Goal: Task Accomplishment & Management: Use online tool/utility

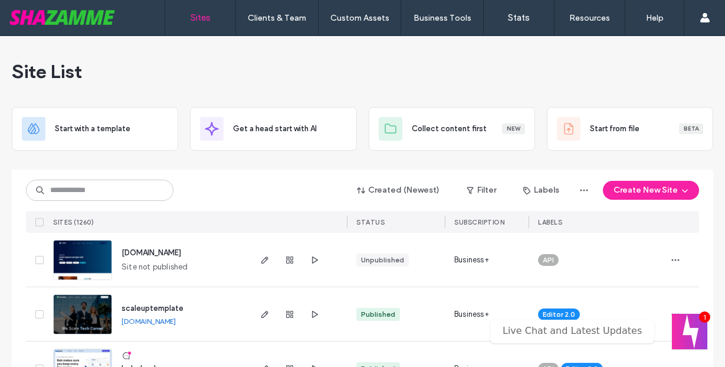
click at [99, 186] on input at bounding box center [100, 189] width 148 height 21
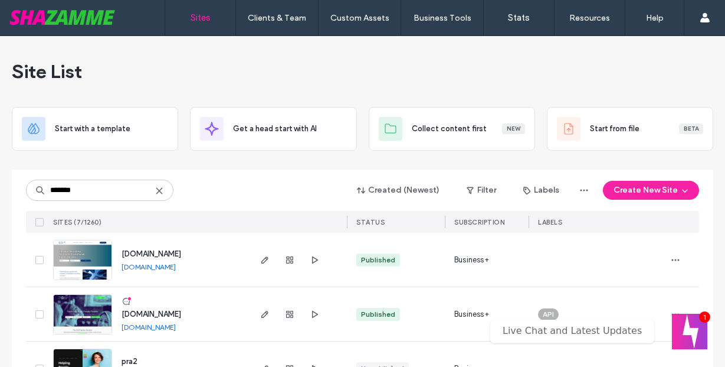
type input "*******"
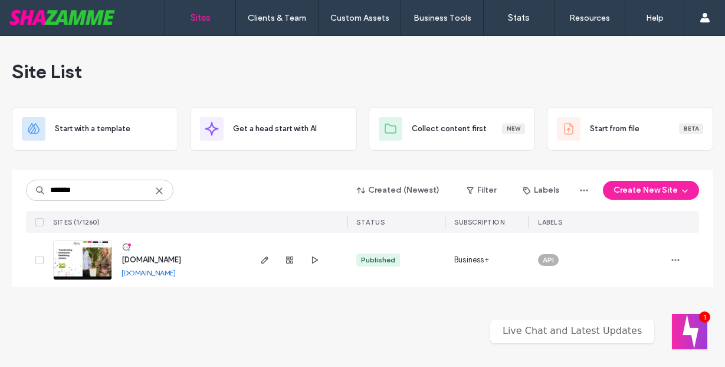
click at [257, 260] on div at bounding box center [298, 260] width 99 height 54
click at [261, 259] on icon "button" at bounding box center [264, 259] width 9 height 9
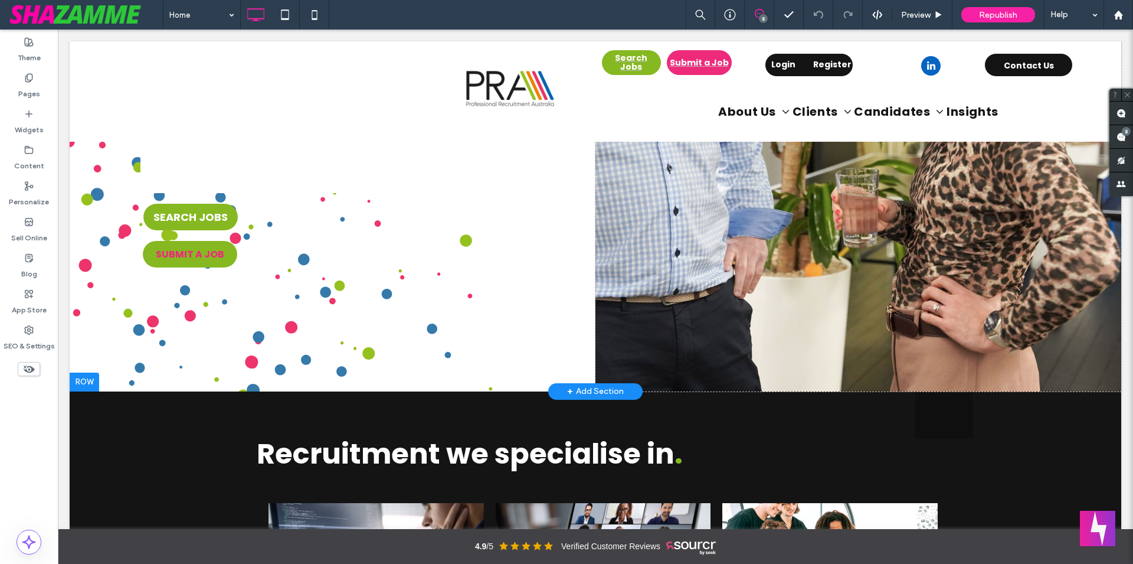
scroll to position [126, 0]
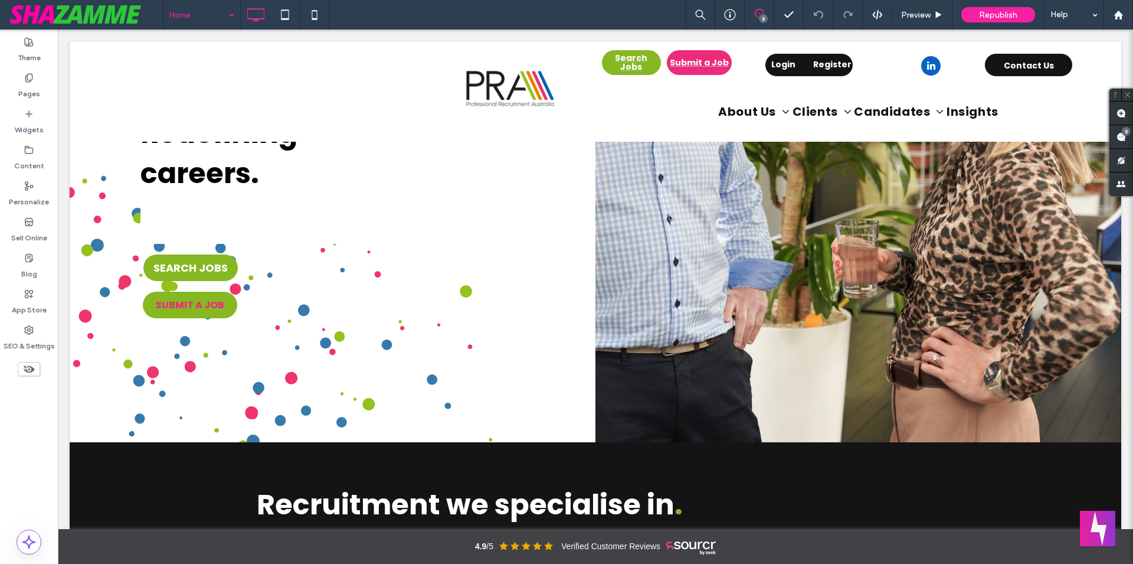
click at [195, 19] on input at bounding box center [198, 15] width 59 height 30
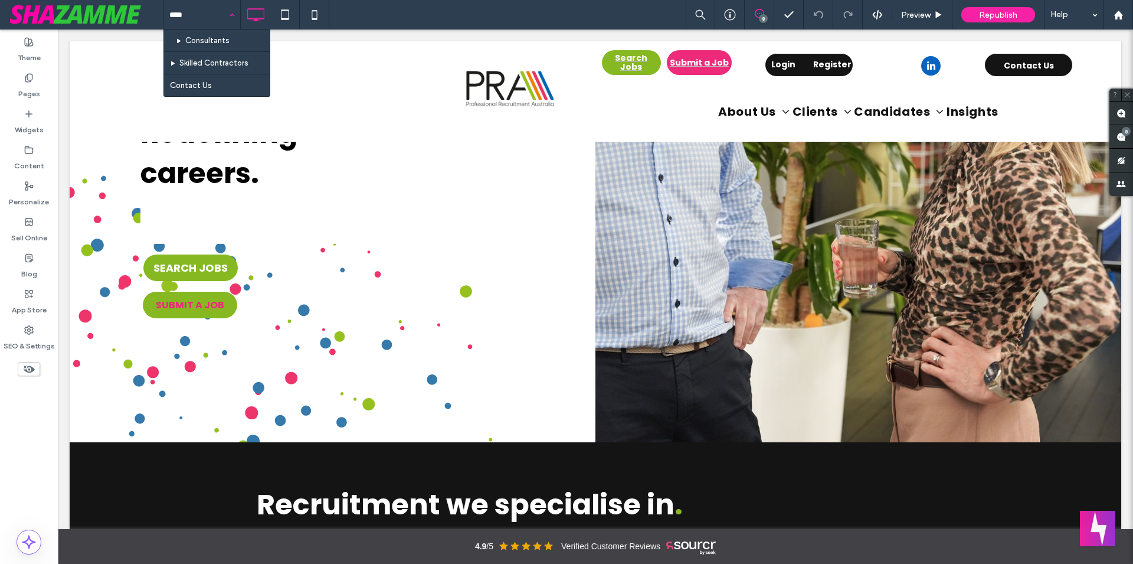
type input "*****"
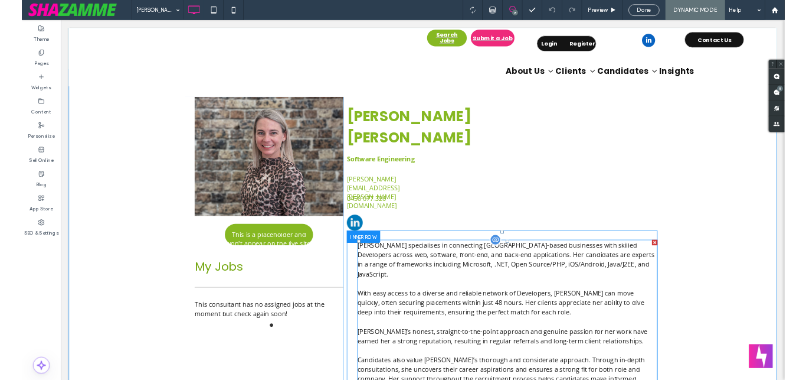
scroll to position [181, 0]
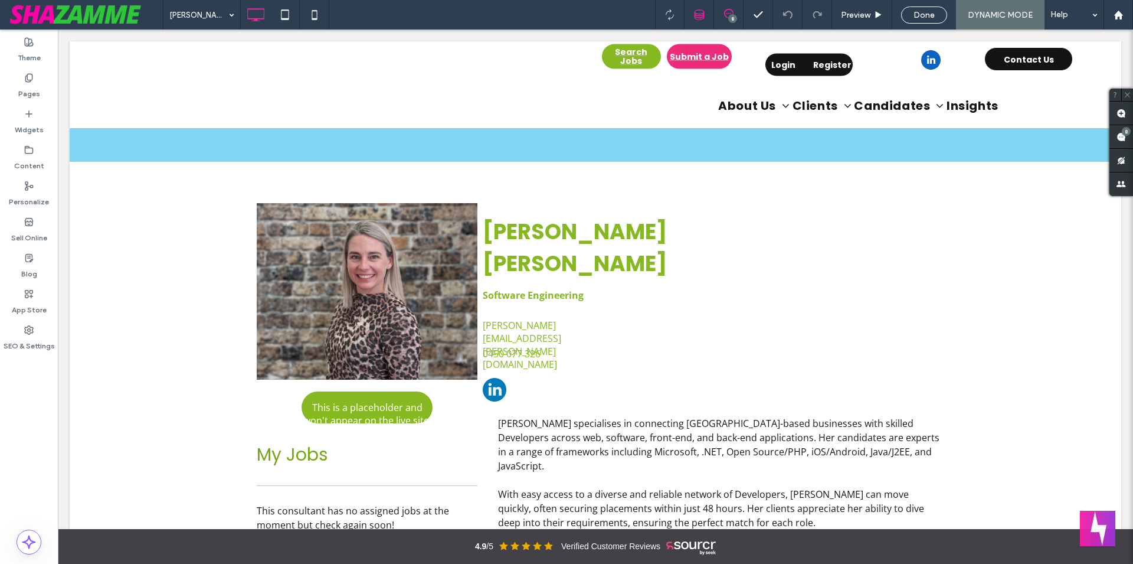
click at [704, 15] on icon at bounding box center [699, 14] width 11 height 11
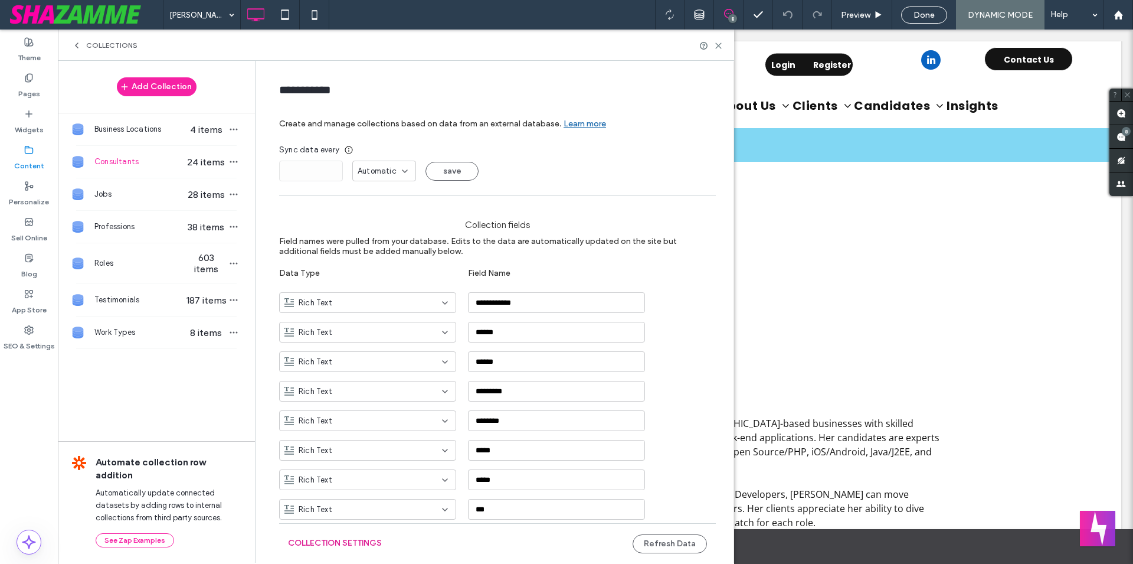
click at [373, 366] on button "Collection Settings" at bounding box center [335, 543] width 94 height 19
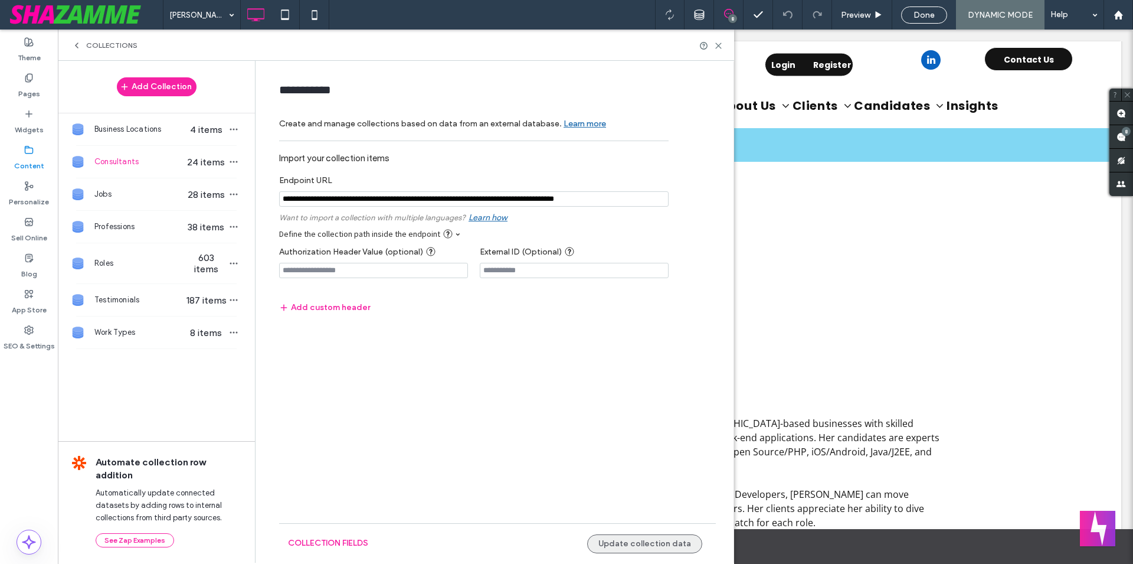
click at [667, 366] on button "Update collection data" at bounding box center [644, 543] width 115 height 19
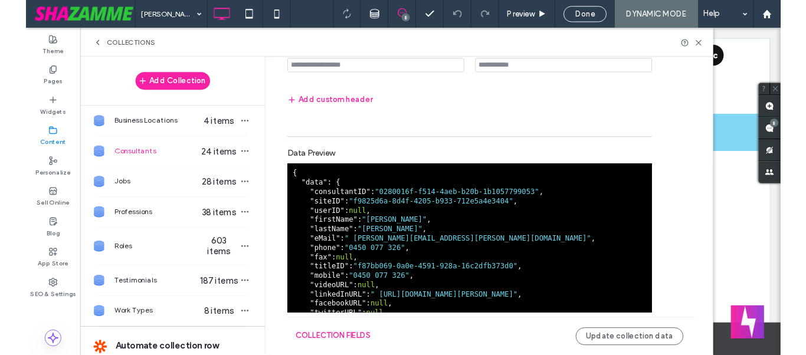
scroll to position [211, 0]
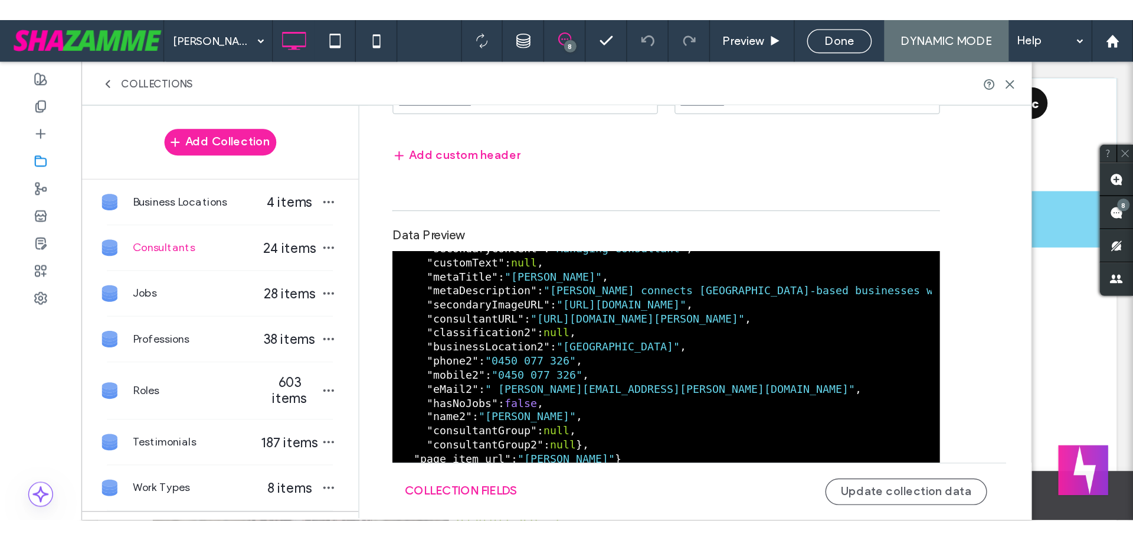
scroll to position [46, 0]
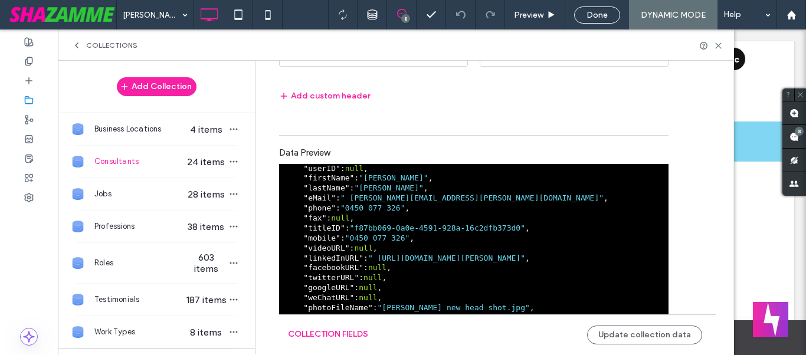
click at [721, 50] on div "Collections" at bounding box center [396, 45] width 676 height 31
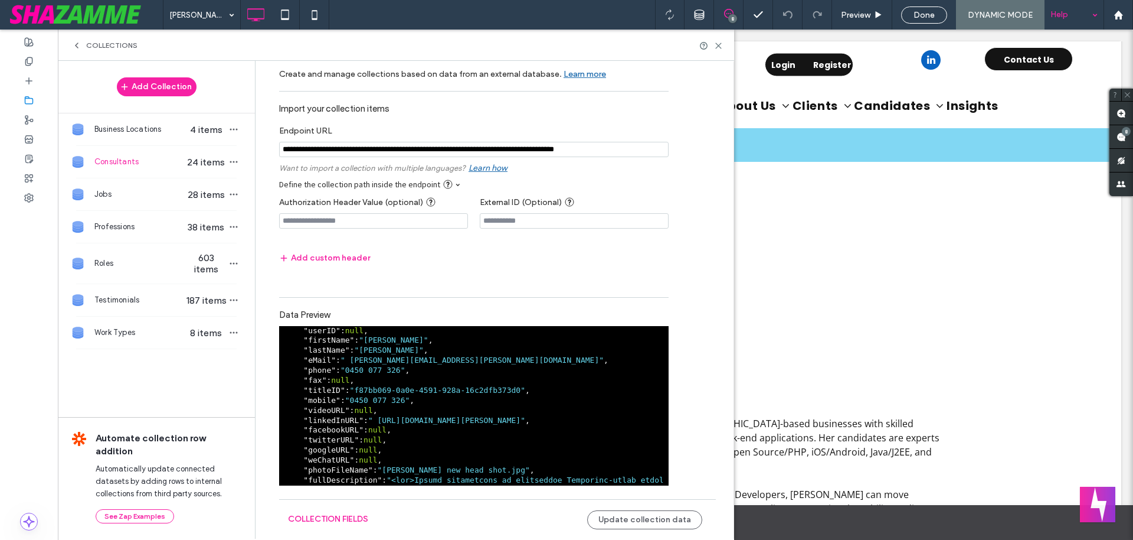
scroll to position [51, 0]
click at [721, 40] on div "Collections" at bounding box center [396, 45] width 676 height 31
drag, startPoint x: 719, startPoint y: 45, endPoint x: 658, endPoint y: 19, distance: 65.9
click at [719, 45] on icon at bounding box center [718, 45] width 9 height 9
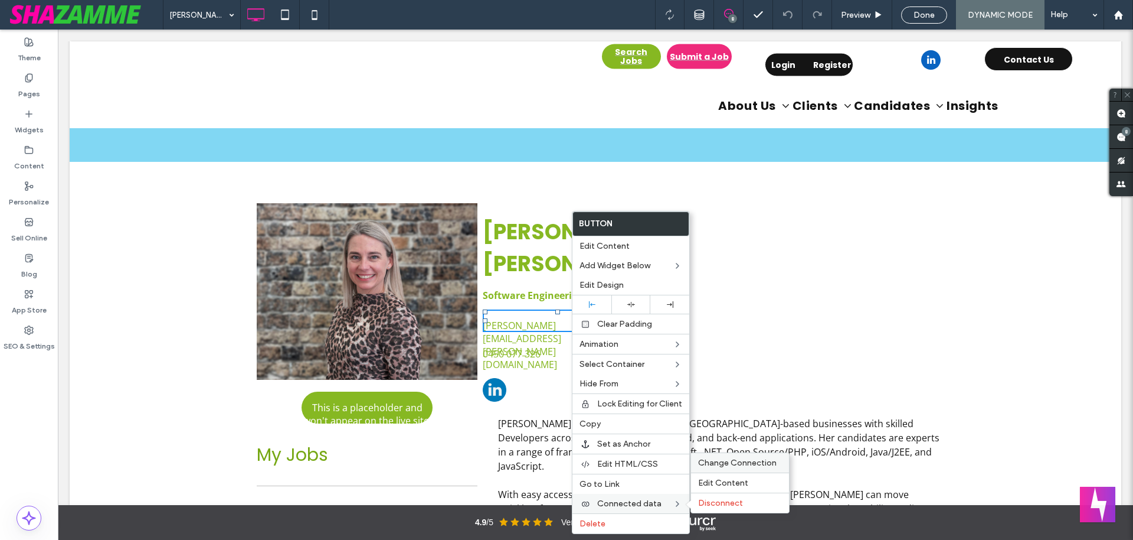
click at [725, 366] on span "Change Connection" at bounding box center [737, 462] width 79 height 10
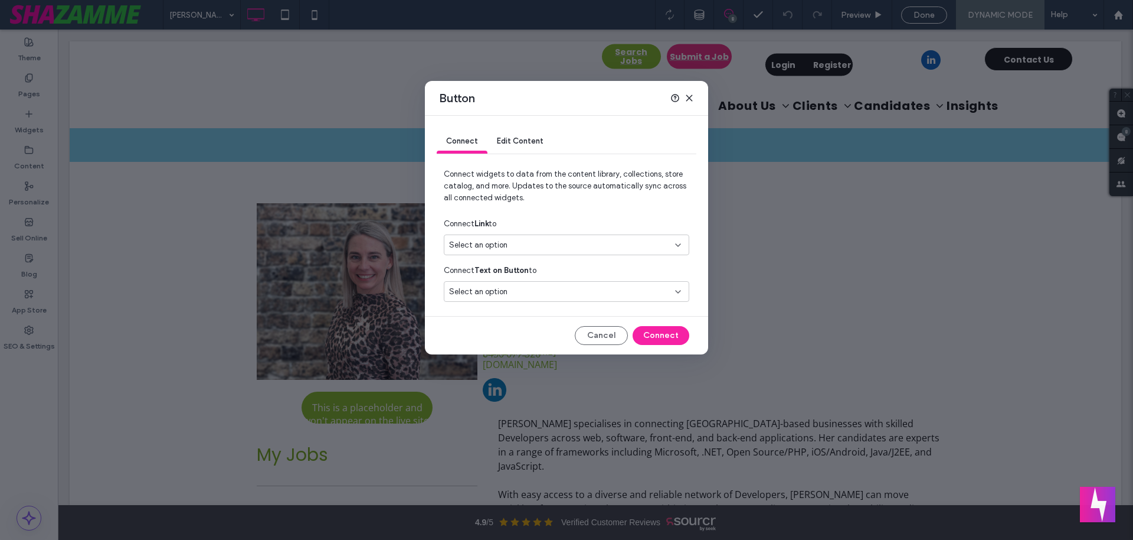
click at [692, 100] on icon at bounding box center [689, 97] width 9 height 9
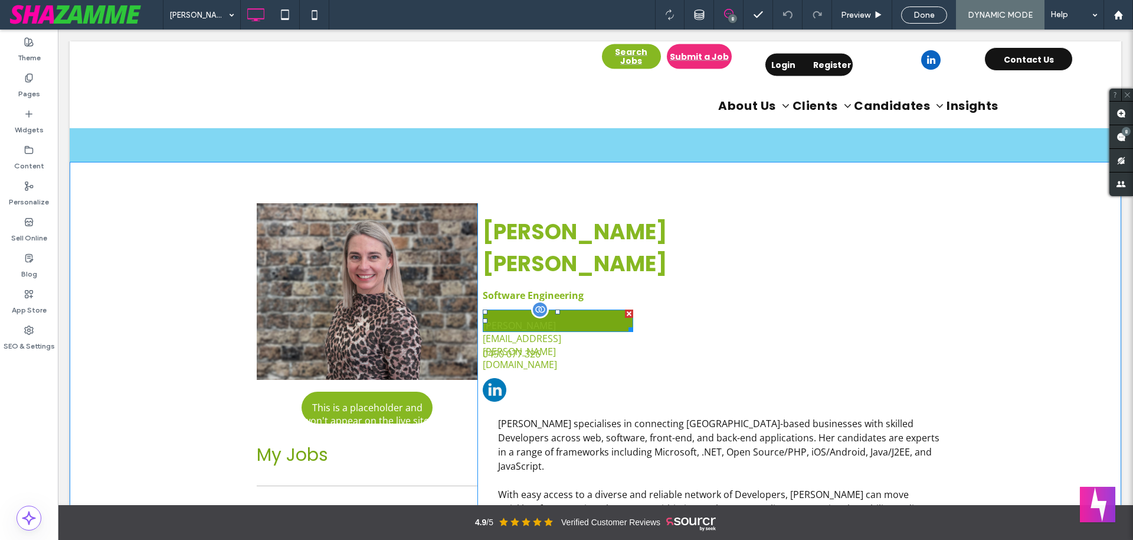
click at [575, 309] on span "lindie.graham@pra.com.au" at bounding box center [557, 344] width 148 height 71
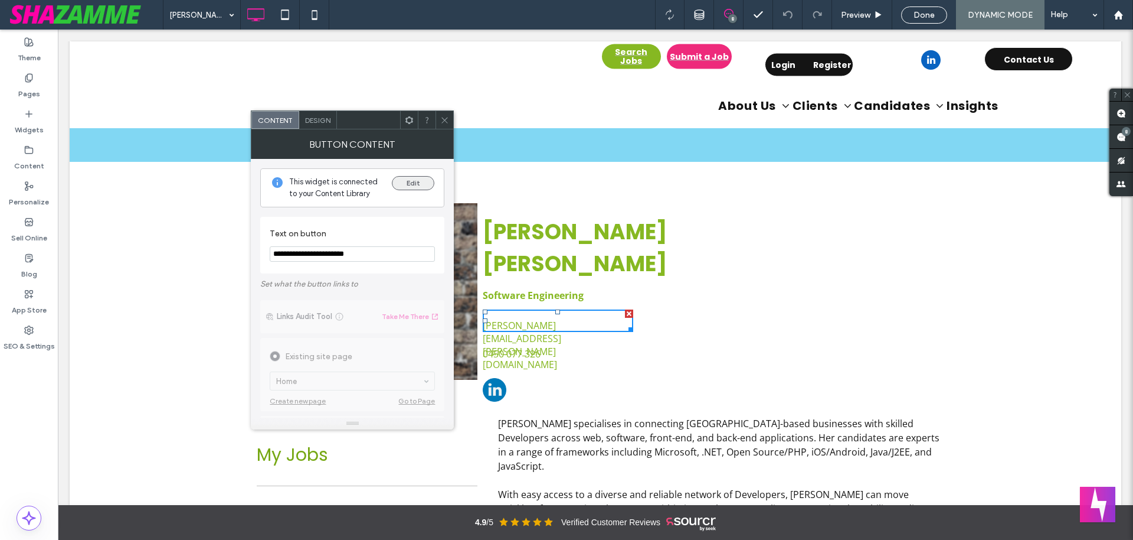
click at [415, 178] on button "Edit" at bounding box center [413, 183] width 42 height 14
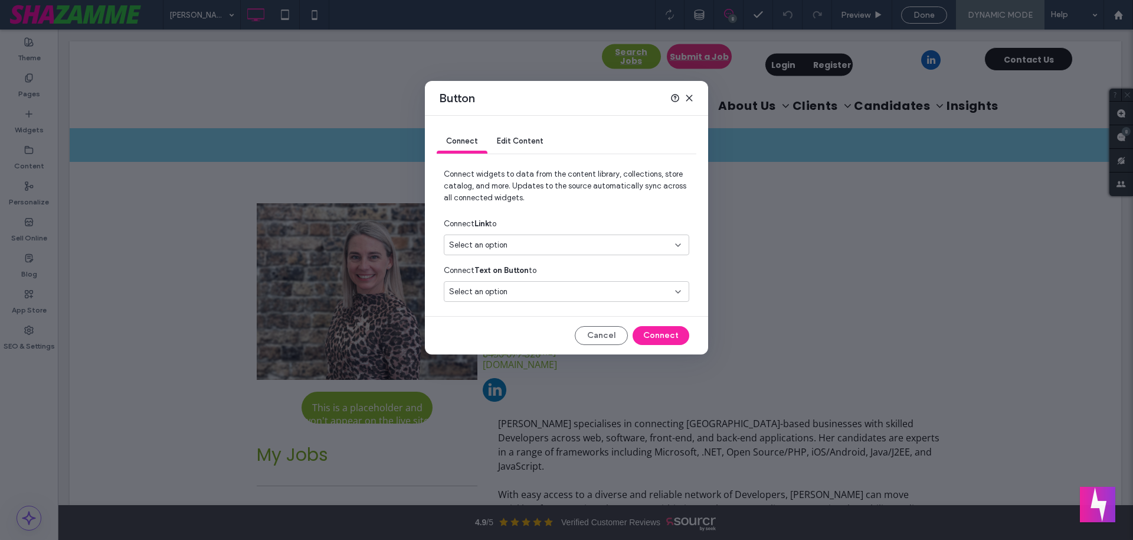
click at [567, 246] on div "Select an option" at bounding box center [559, 245] width 221 height 12
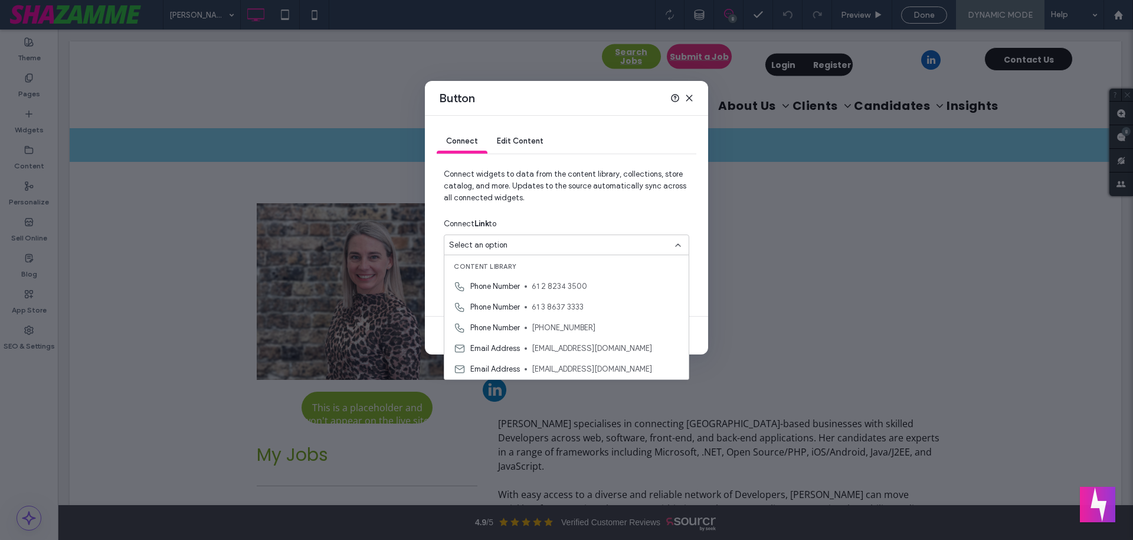
click at [604, 214] on div "Connect Link to" at bounding box center [567, 223] width 246 height 21
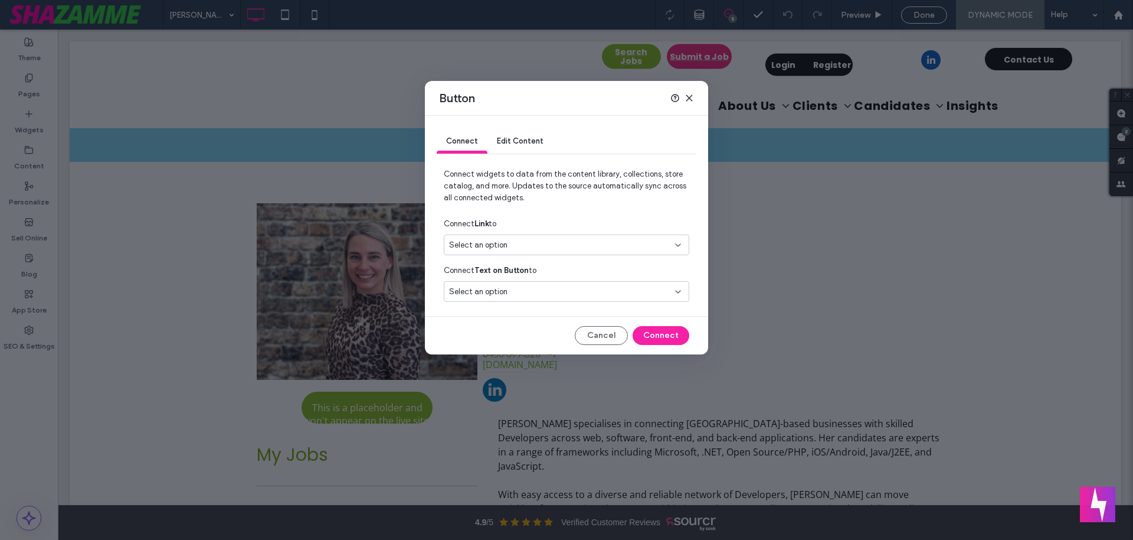
click at [593, 242] on div "Select an option" at bounding box center [559, 245] width 221 height 12
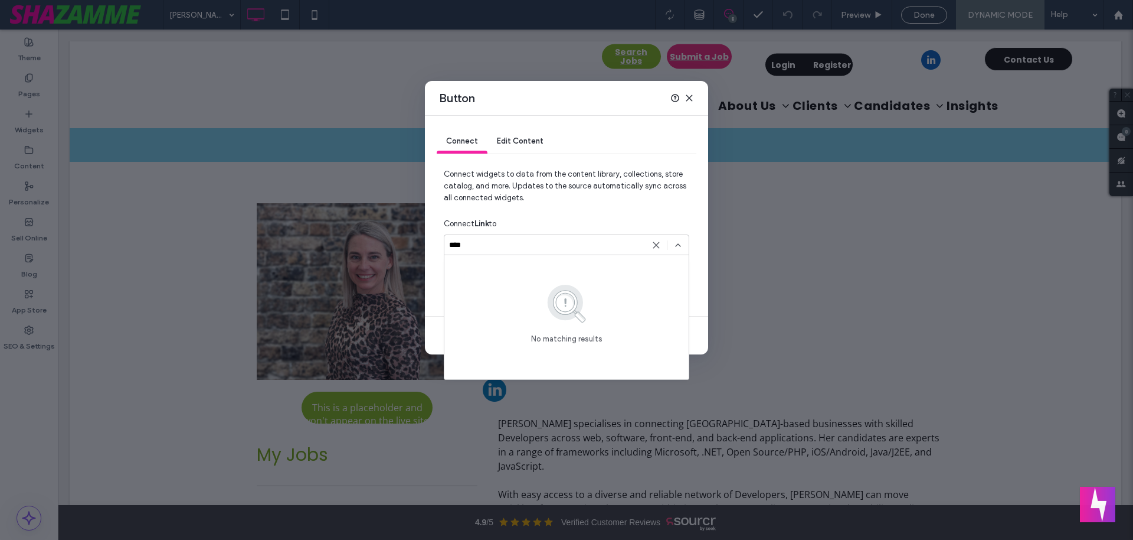
type input "*****"
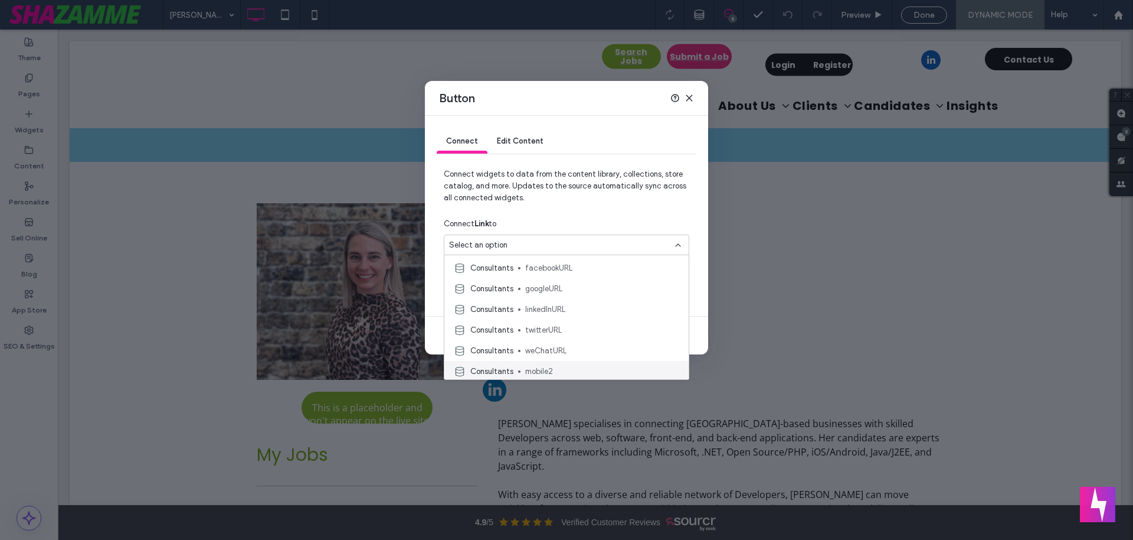
scroll to position [269, 0]
click at [603, 344] on span "mobile2" at bounding box center [602, 348] width 154 height 12
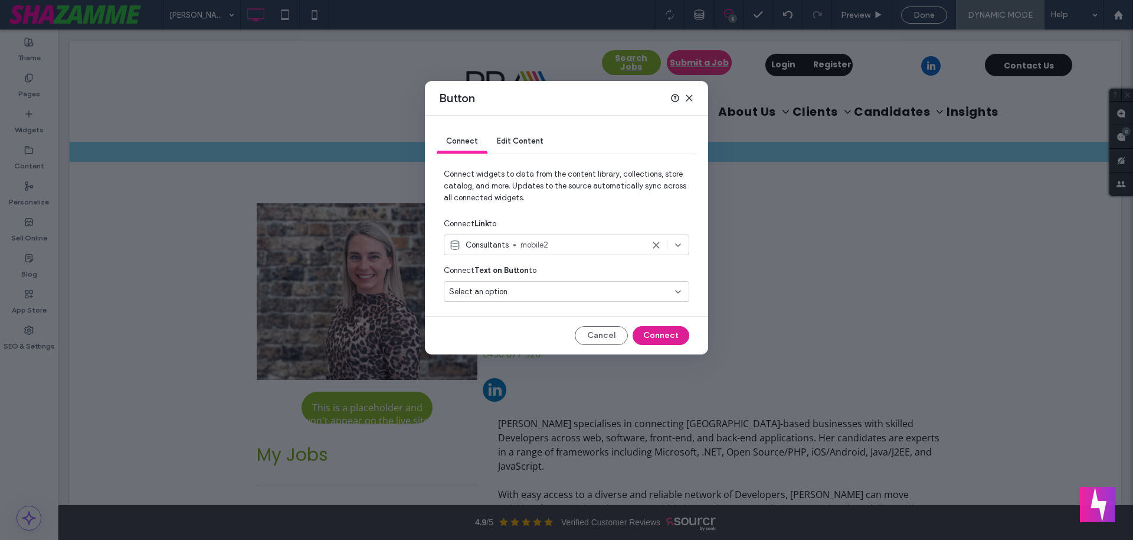
click at [664, 332] on button "Connect" at bounding box center [661, 335] width 57 height 19
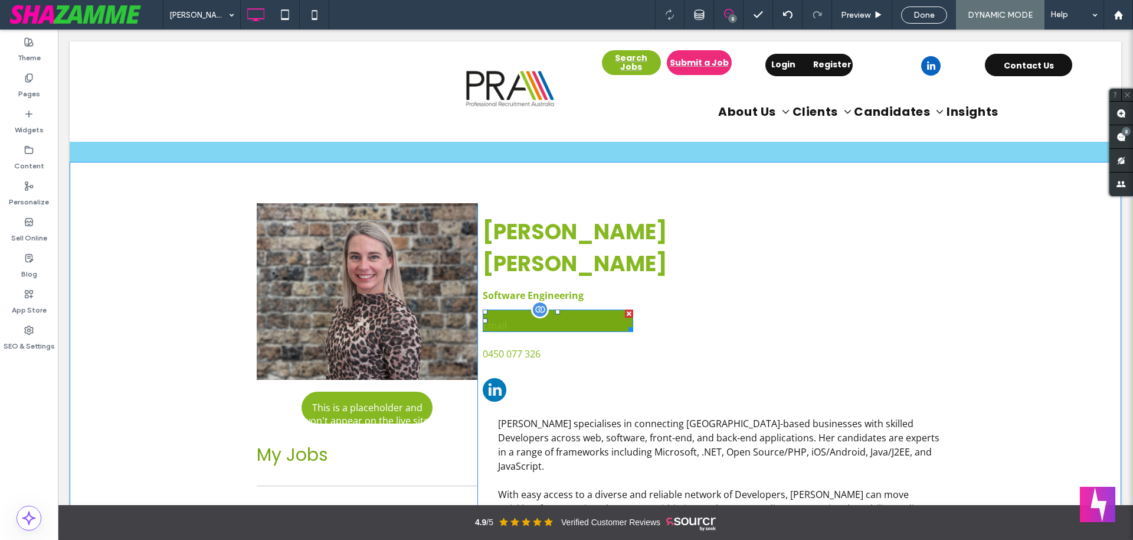
click at [581, 309] on link "Email" at bounding box center [558, 320] width 151 height 22
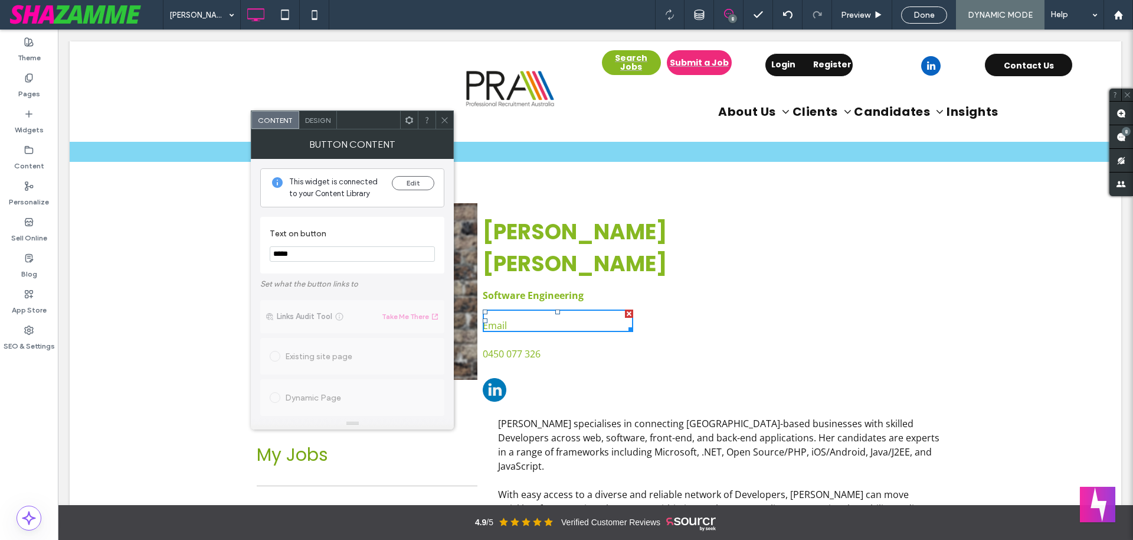
click at [449, 117] on icon at bounding box center [444, 120] width 9 height 9
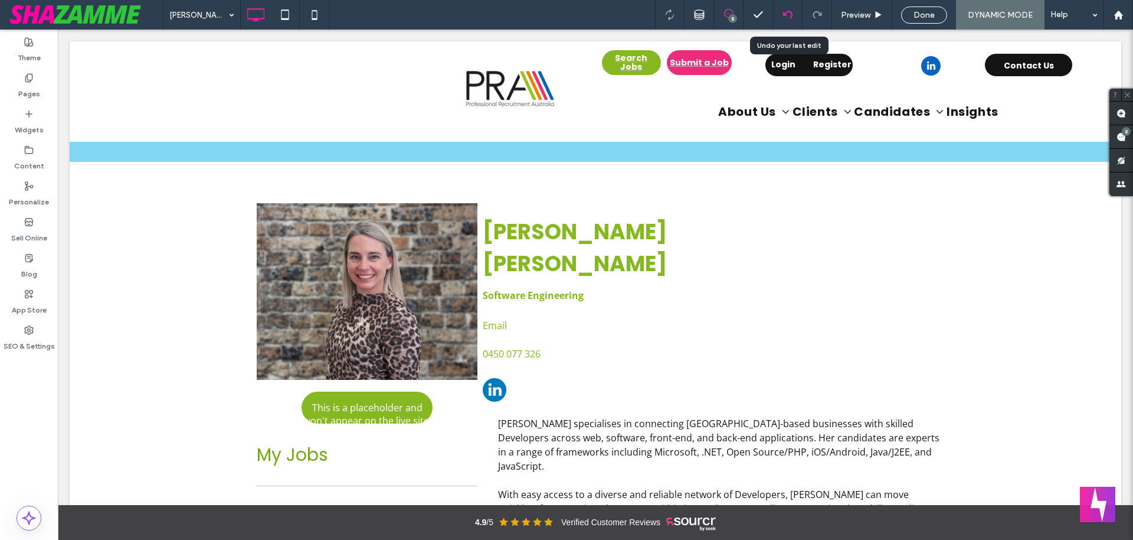
click at [725, 12] on icon at bounding box center [787, 14] width 9 height 9
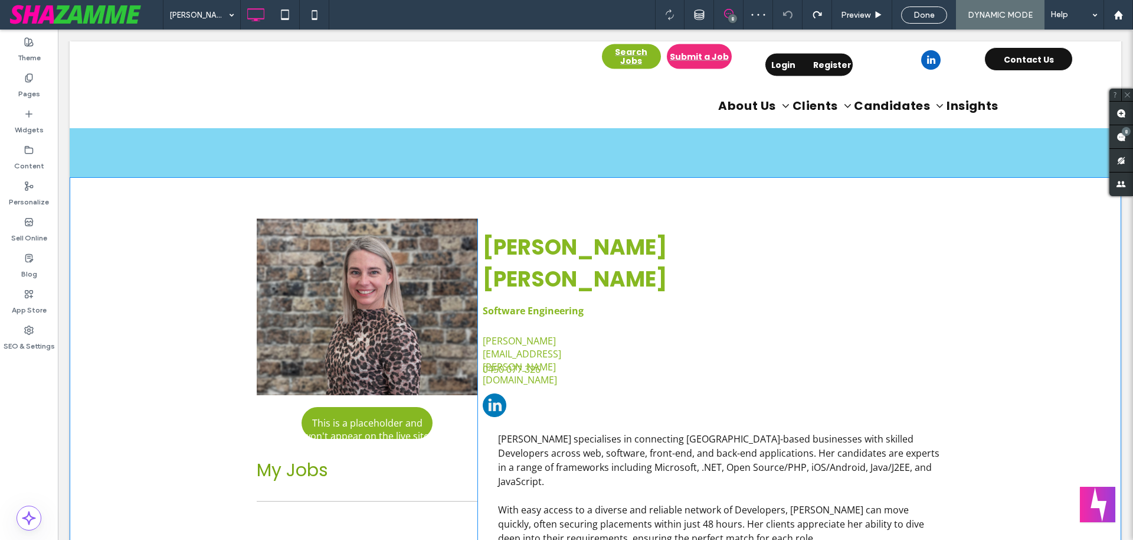
scroll to position [181, 0]
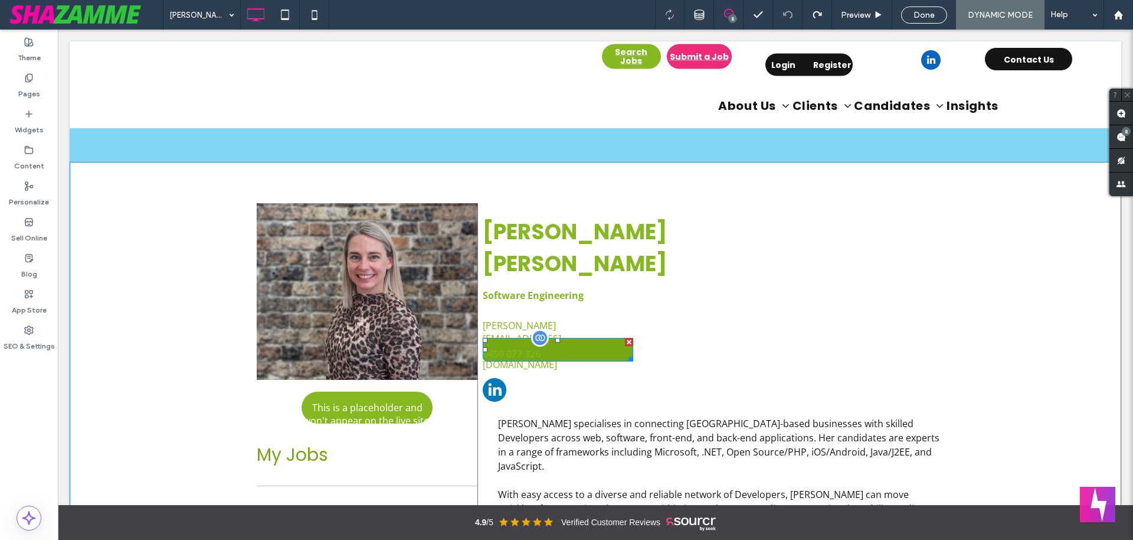
click at [573, 338] on link "0450 077 326" at bounding box center [558, 350] width 151 height 24
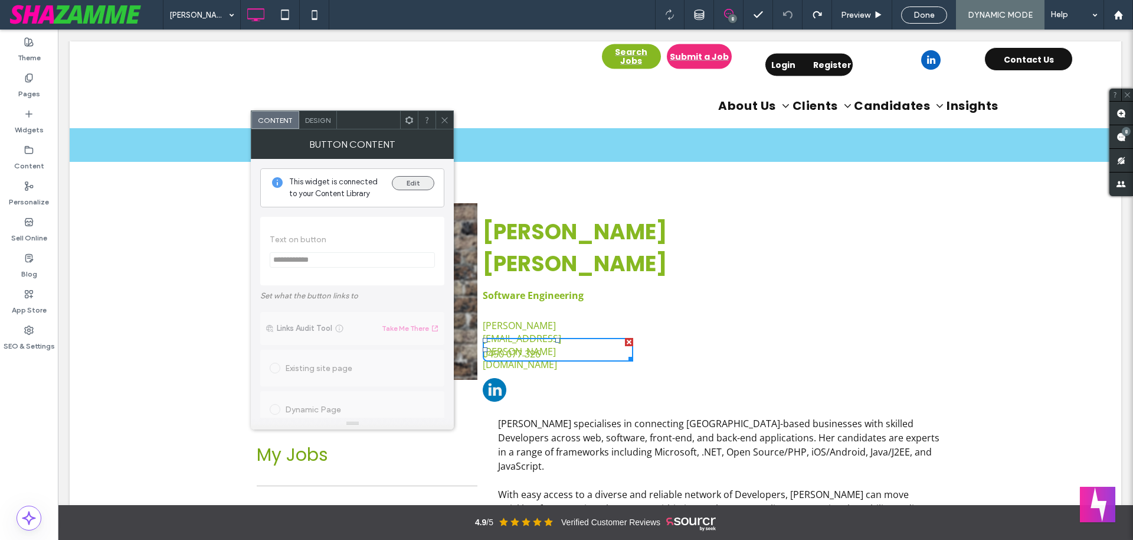
click at [405, 179] on button "Edit" at bounding box center [413, 183] width 42 height 14
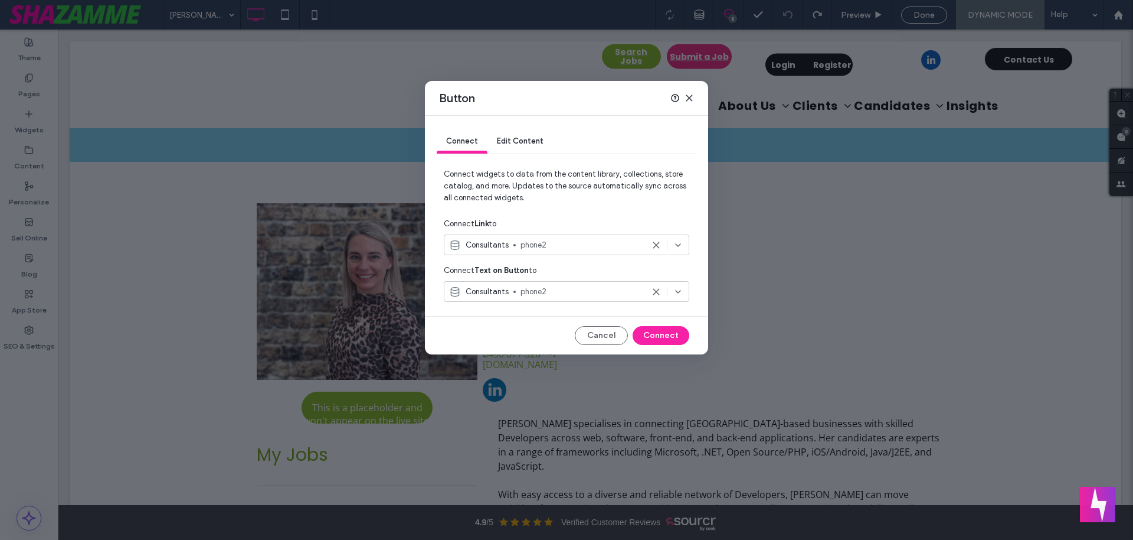
click at [584, 245] on span "phone2" at bounding box center [582, 245] width 123 height 12
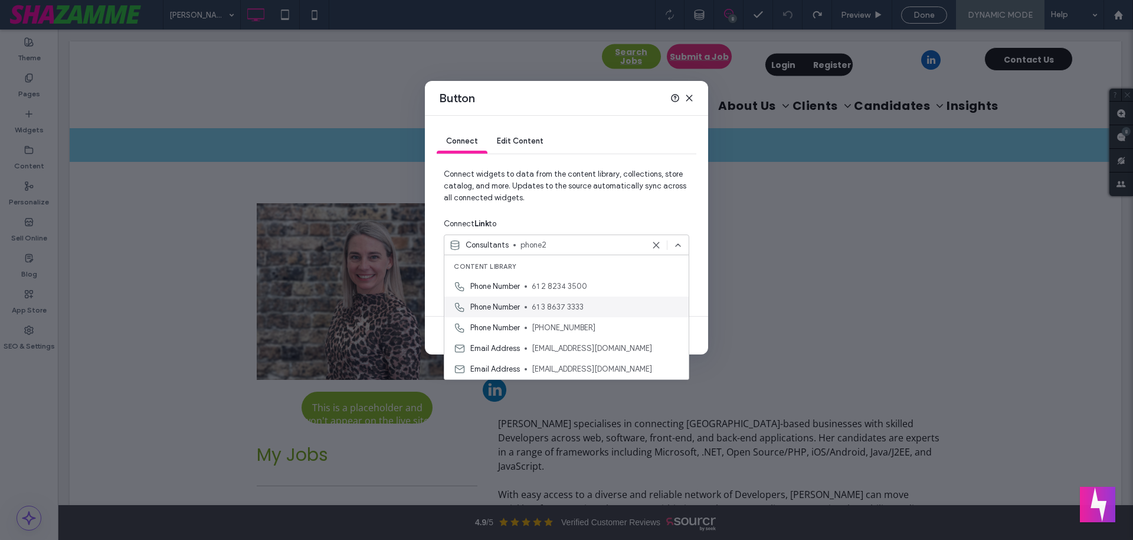
scroll to position [269, 0]
click at [607, 352] on span "mobile2" at bounding box center [602, 348] width 154 height 12
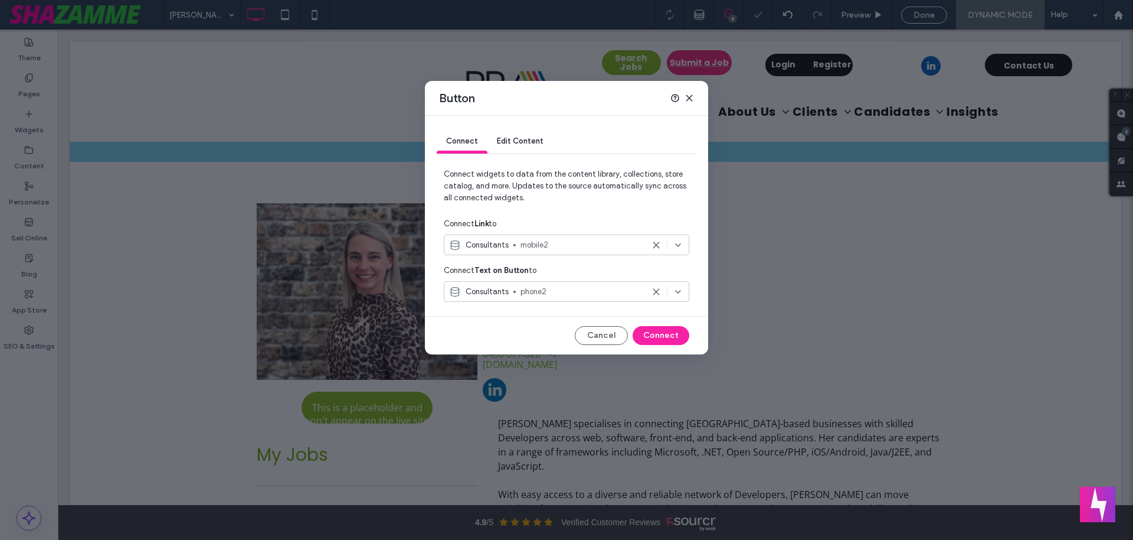
click at [599, 296] on span "phone2" at bounding box center [582, 292] width 123 height 12
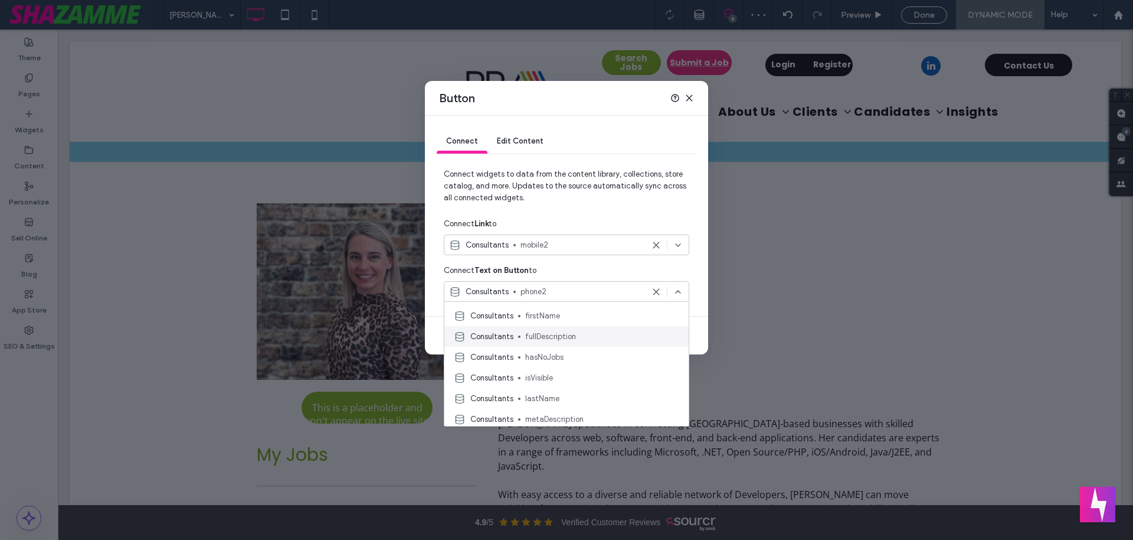
scroll to position [583, 0]
click at [564, 323] on span "mobile" at bounding box center [602, 329] width 154 height 12
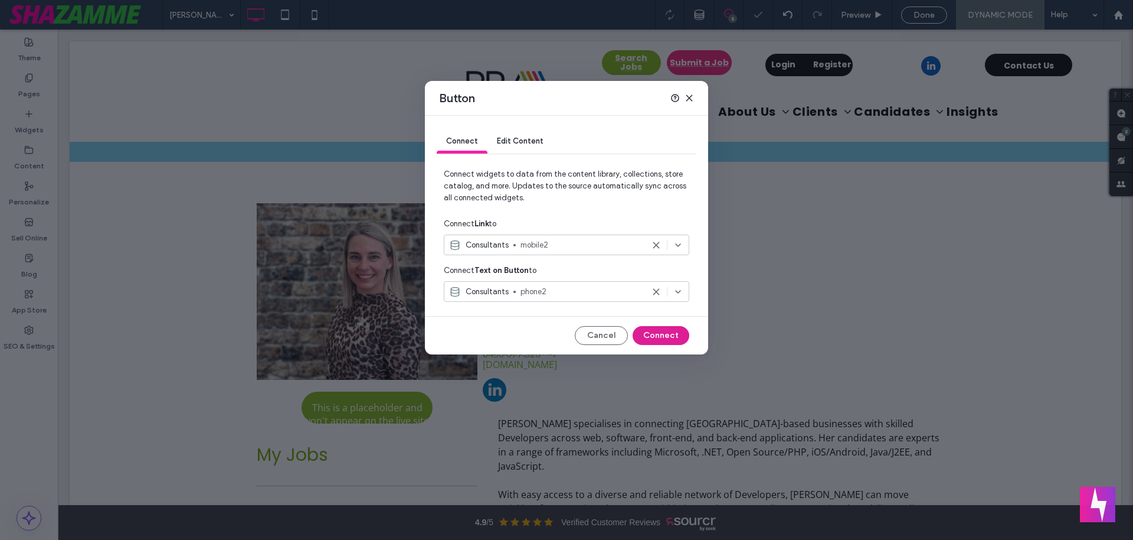
click at [657, 331] on button "Connect" at bounding box center [661, 335] width 57 height 19
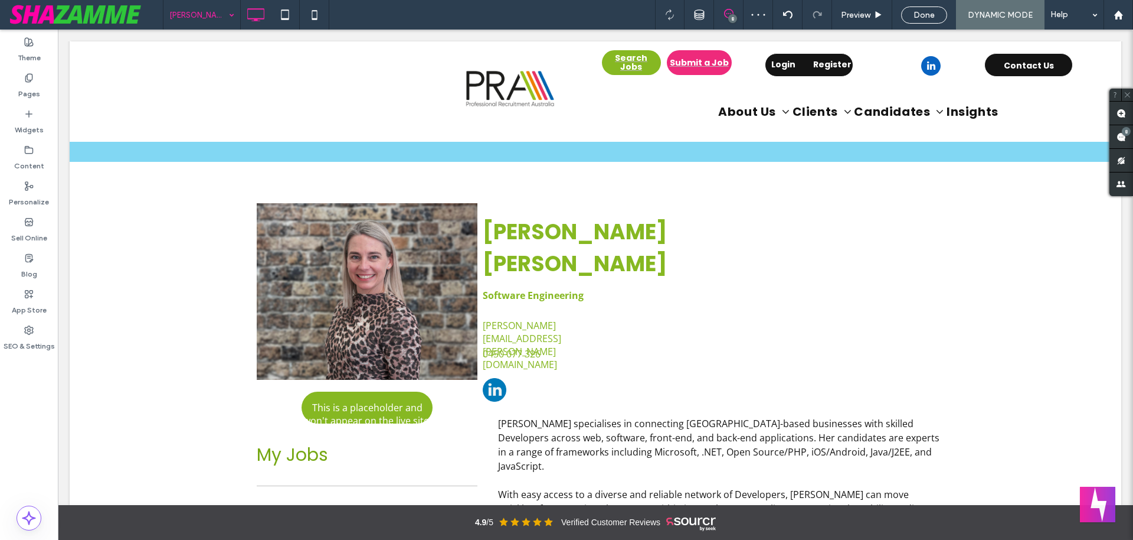
click at [203, 18] on input at bounding box center [198, 15] width 59 height 30
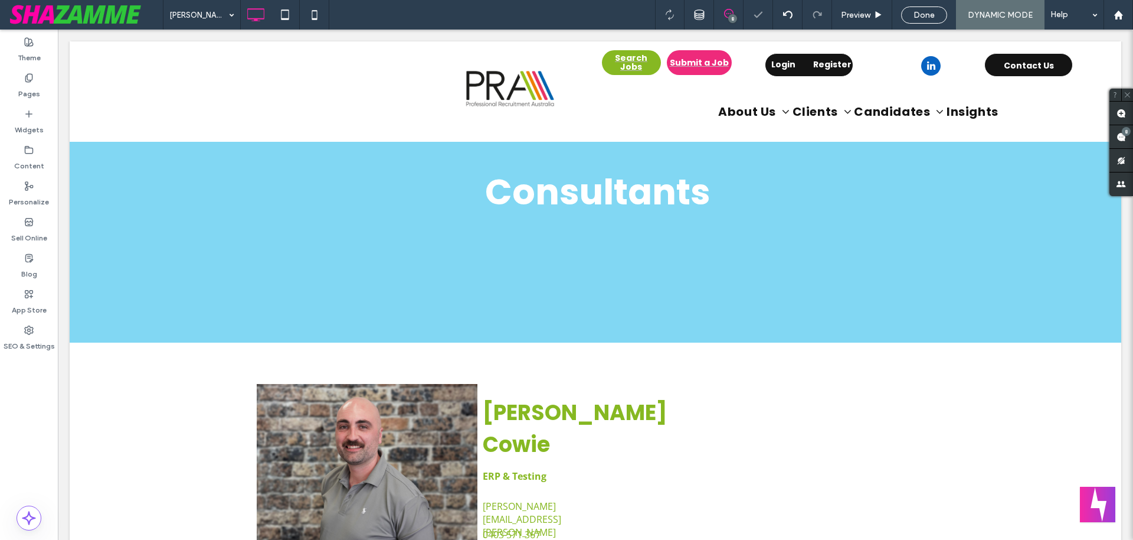
scroll to position [181, 0]
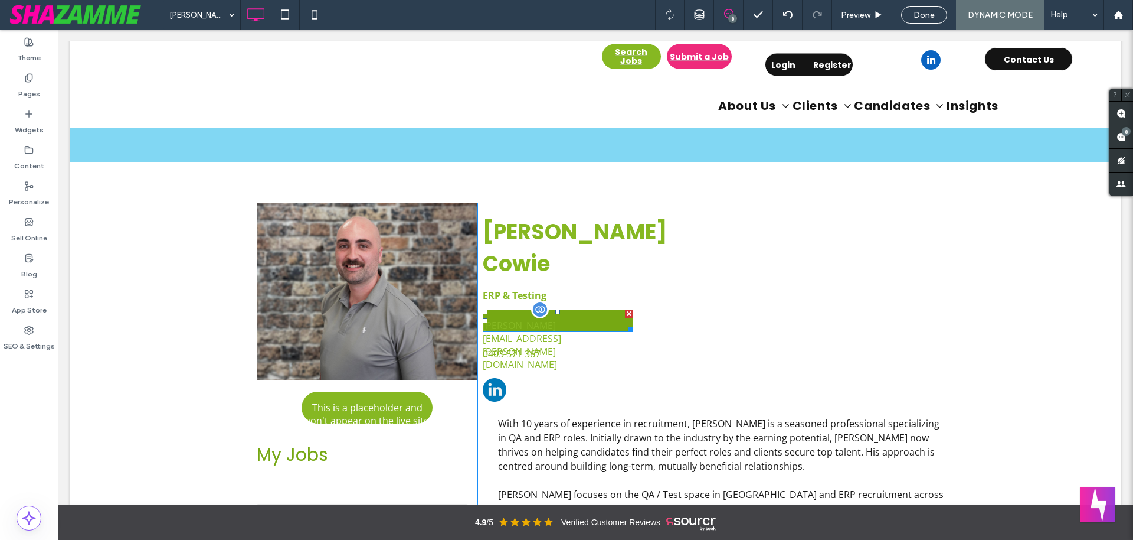
click at [579, 309] on span "michael.cowie@pra.com.au" at bounding box center [557, 344] width 148 height 71
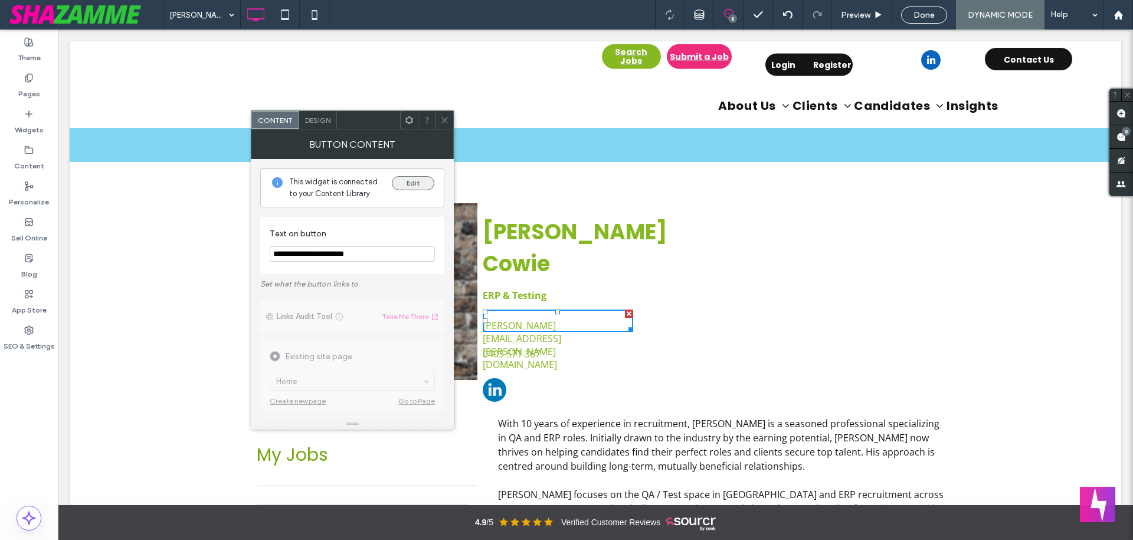
click at [396, 187] on button "Edit" at bounding box center [413, 183] width 42 height 14
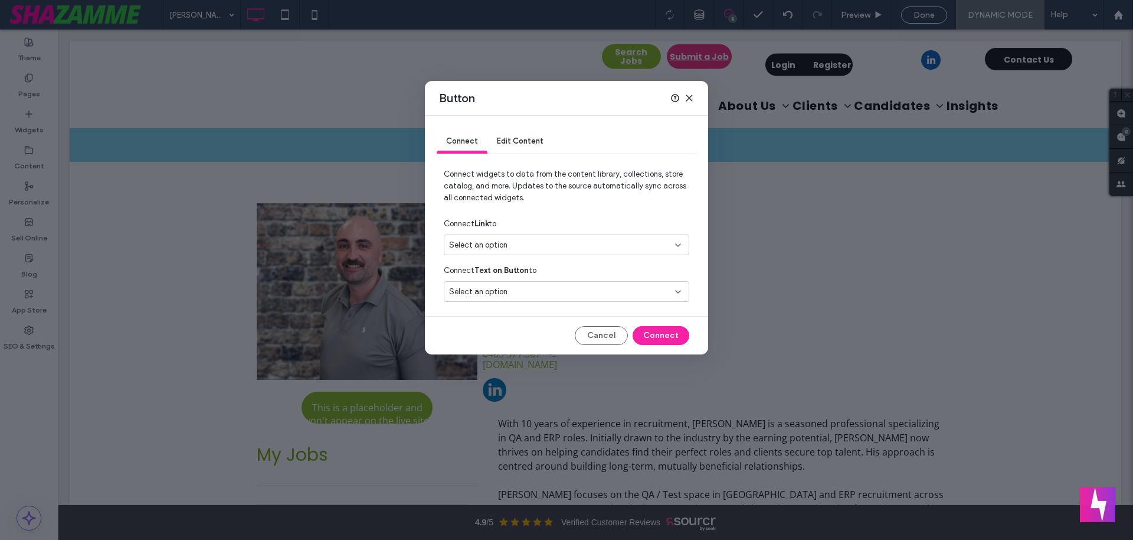
click at [586, 246] on div "Select an option" at bounding box center [559, 245] width 221 height 12
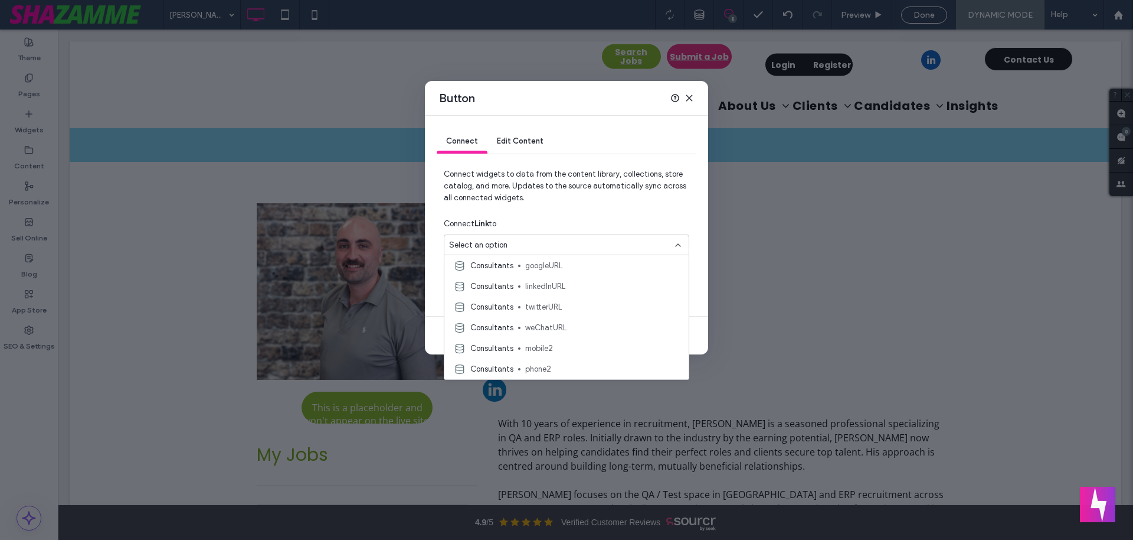
scroll to position [201, 0]
click at [596, 290] on span "email2" at bounding box center [602, 292] width 154 height 12
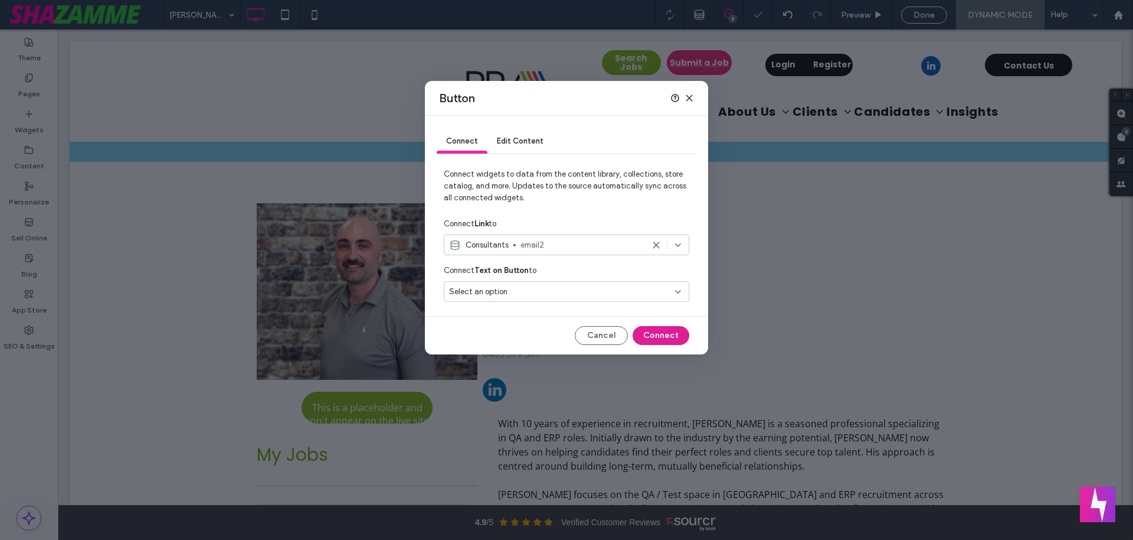
click at [676, 333] on button "Connect" at bounding box center [661, 335] width 57 height 19
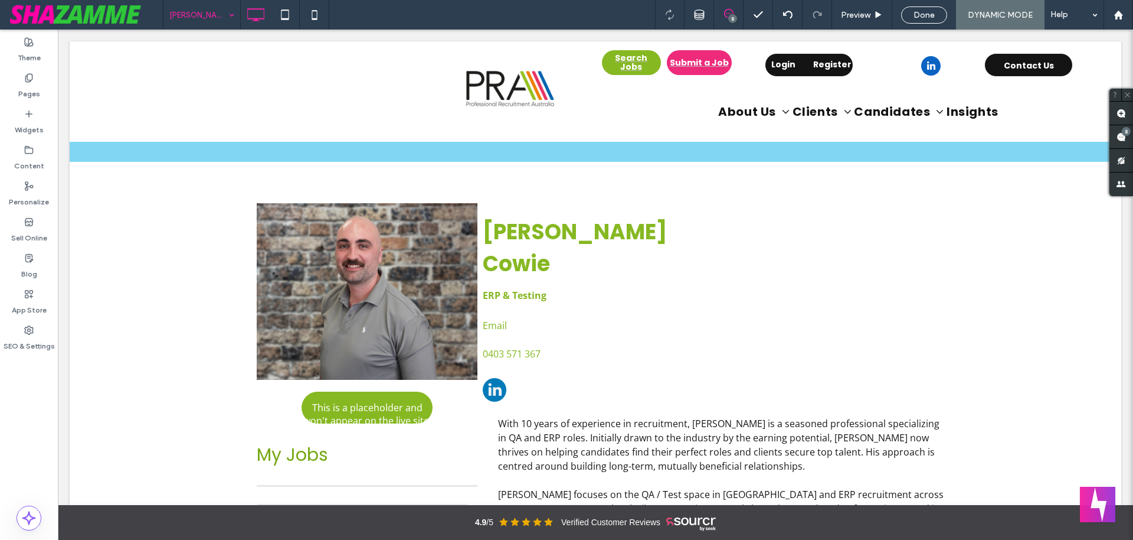
click at [209, 15] on input at bounding box center [198, 15] width 59 height 30
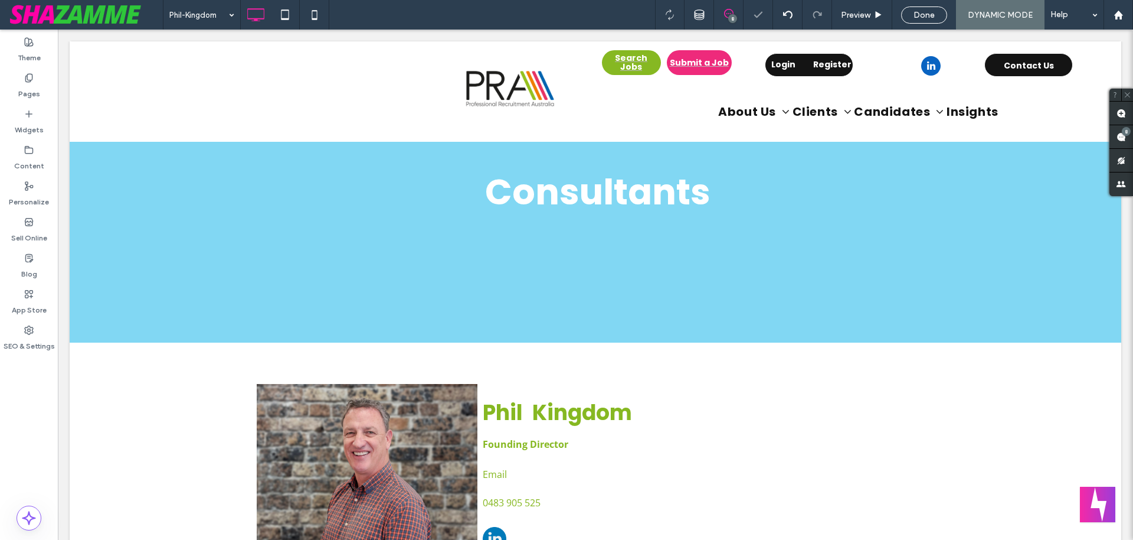
scroll to position [0, 0]
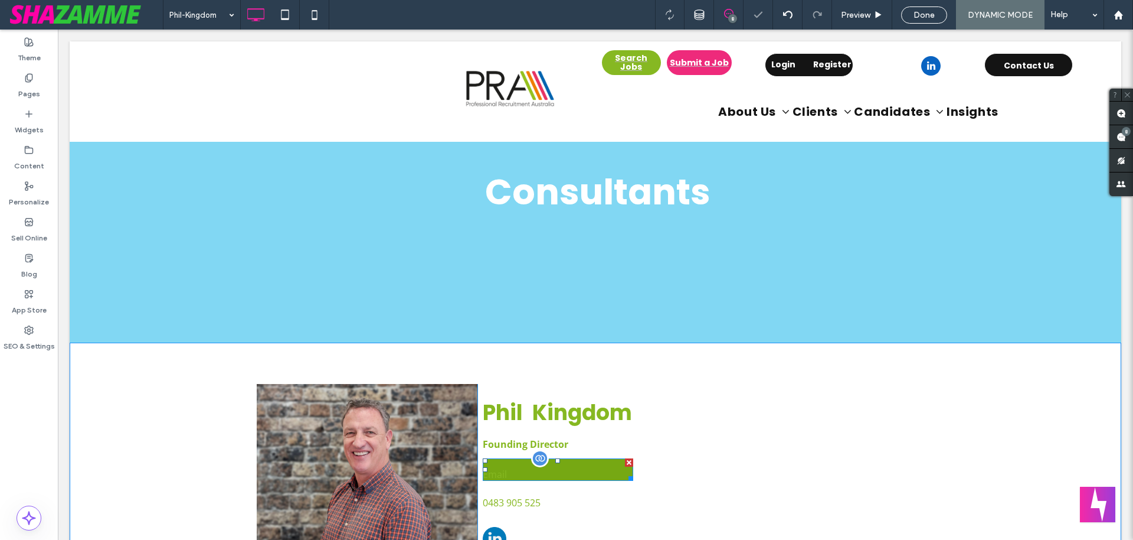
click at [584, 366] on link "Email" at bounding box center [558, 469] width 151 height 22
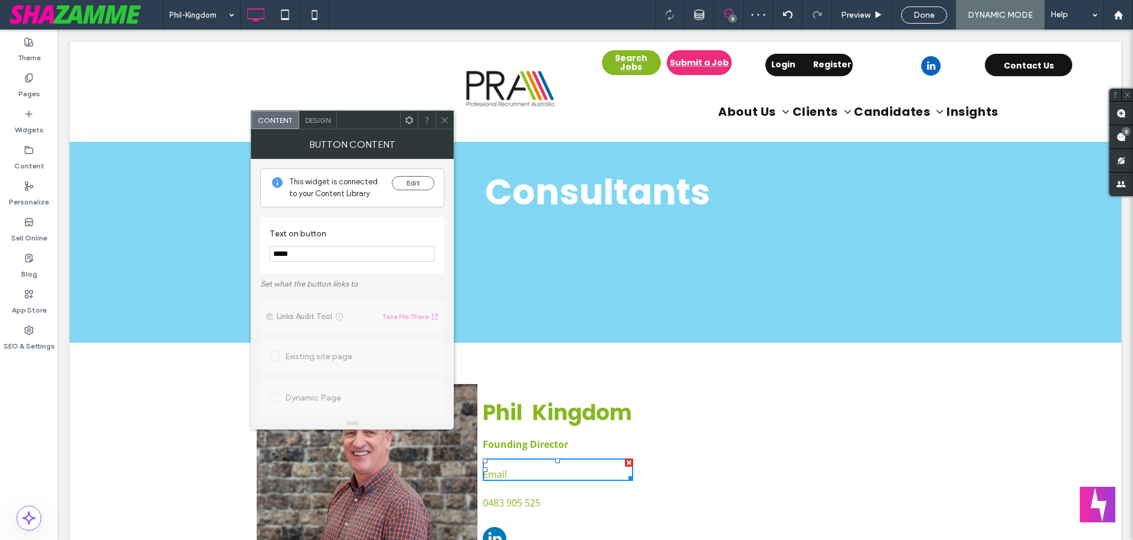
click at [406, 175] on div "This widget is connected to your Content Library Edit" at bounding box center [352, 187] width 184 height 39
click at [408, 175] on div "This widget is connected to your Content Library Edit" at bounding box center [352, 187] width 184 height 39
click at [411, 179] on button "Edit" at bounding box center [413, 183] width 42 height 14
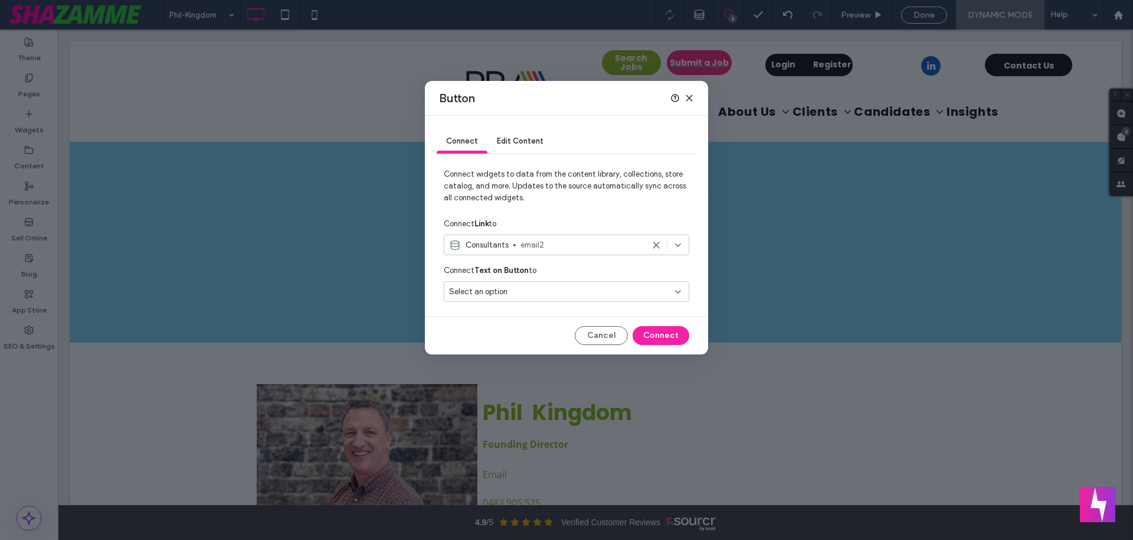
click at [585, 277] on div "Connect Text on Button to" at bounding box center [567, 270] width 246 height 21
click at [592, 280] on div "Connect Text on Button to" at bounding box center [567, 270] width 246 height 21
click at [604, 285] on div "Select an option" at bounding box center [567, 291] width 246 height 21
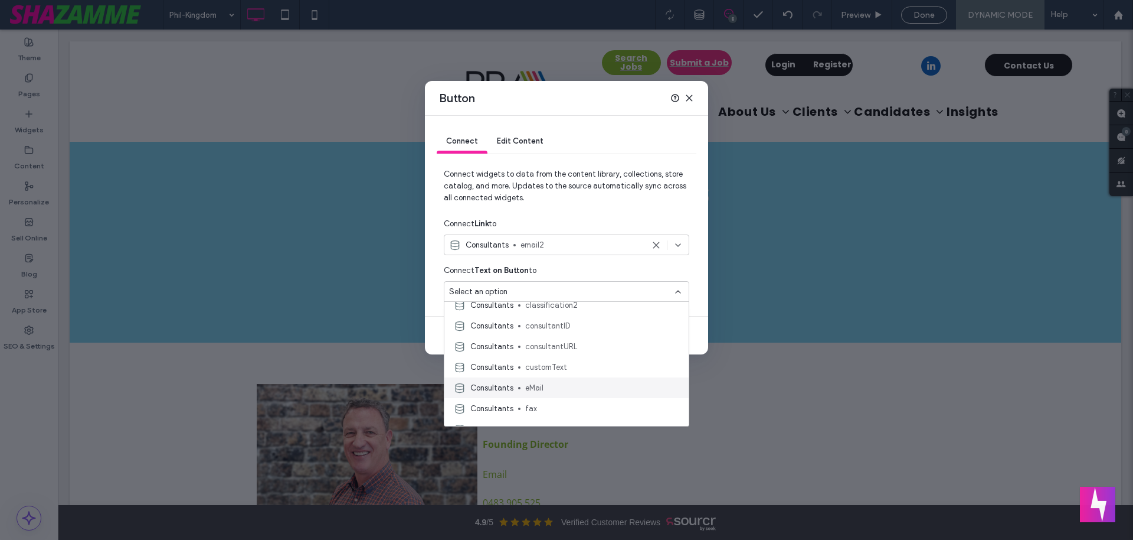
scroll to position [336, 0]
click at [598, 366] on span "eMail" at bounding box center [602, 389] width 154 height 12
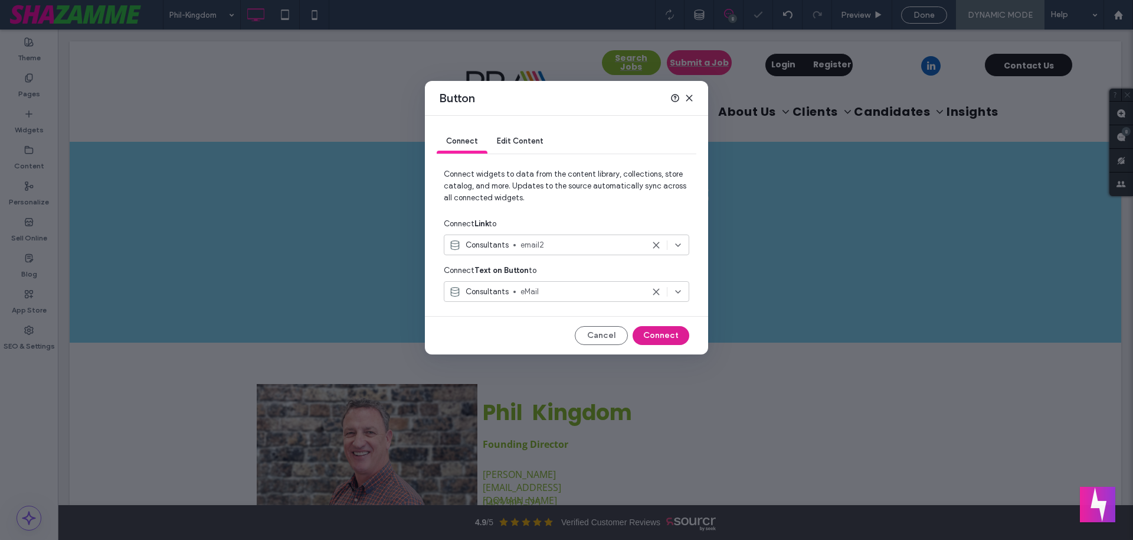
drag, startPoint x: 672, startPoint y: 334, endPoint x: 616, endPoint y: 305, distance: 63.4
click at [672, 334] on button "Connect" at bounding box center [661, 335] width 57 height 19
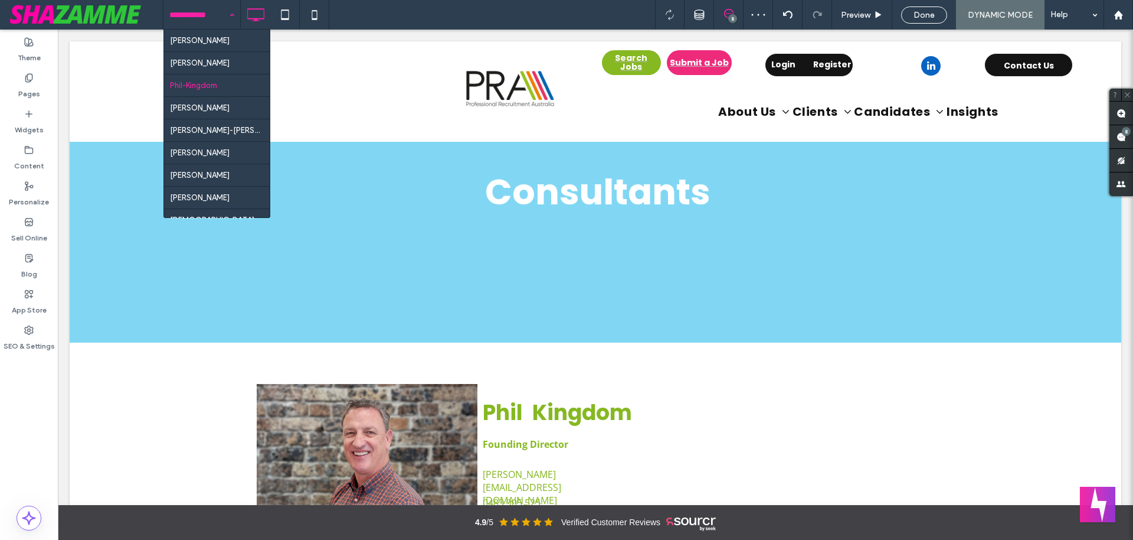
click at [197, 14] on input at bounding box center [198, 15] width 59 height 30
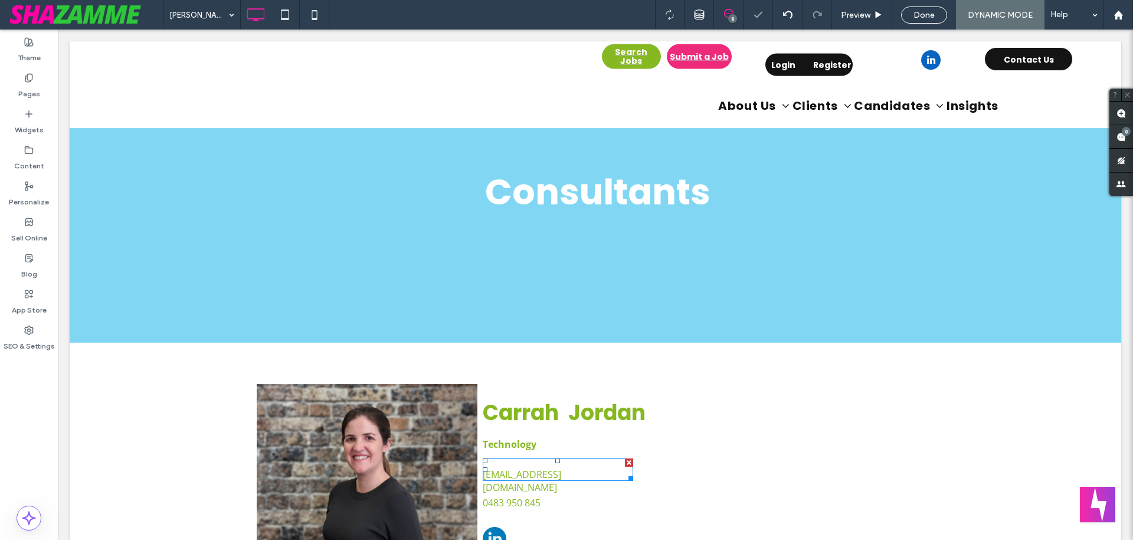
scroll to position [181, 0]
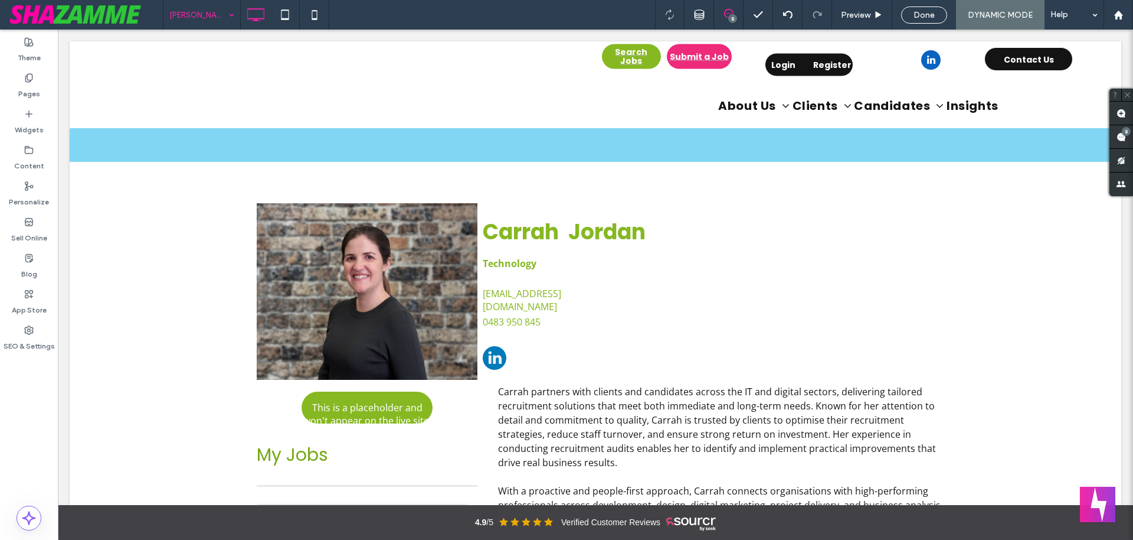
click at [194, 17] on input at bounding box center [198, 15] width 59 height 30
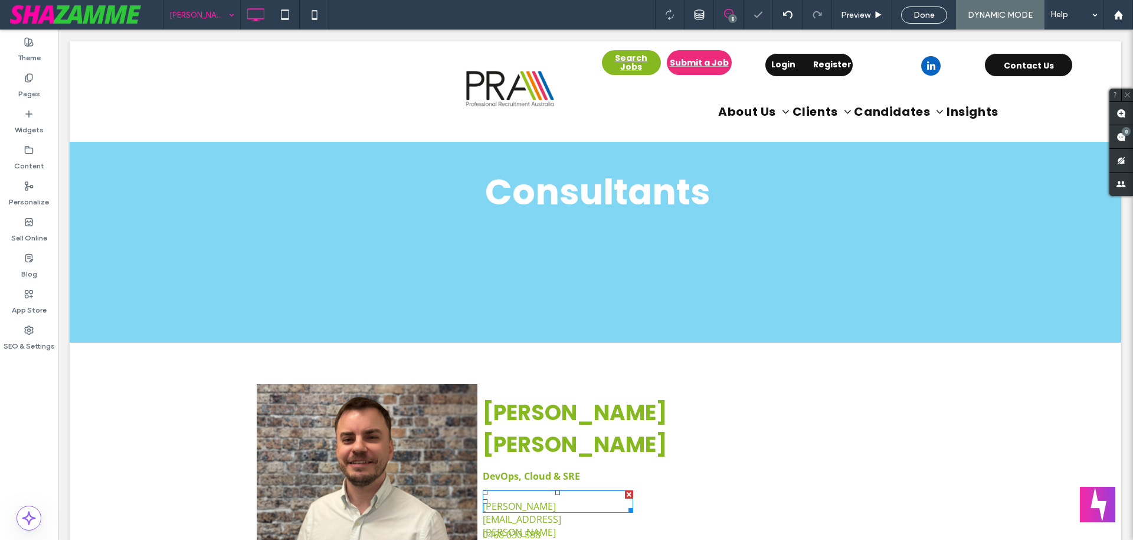
scroll to position [0, 0]
click at [699, 14] on icon at bounding box center [699, 14] width 11 height 11
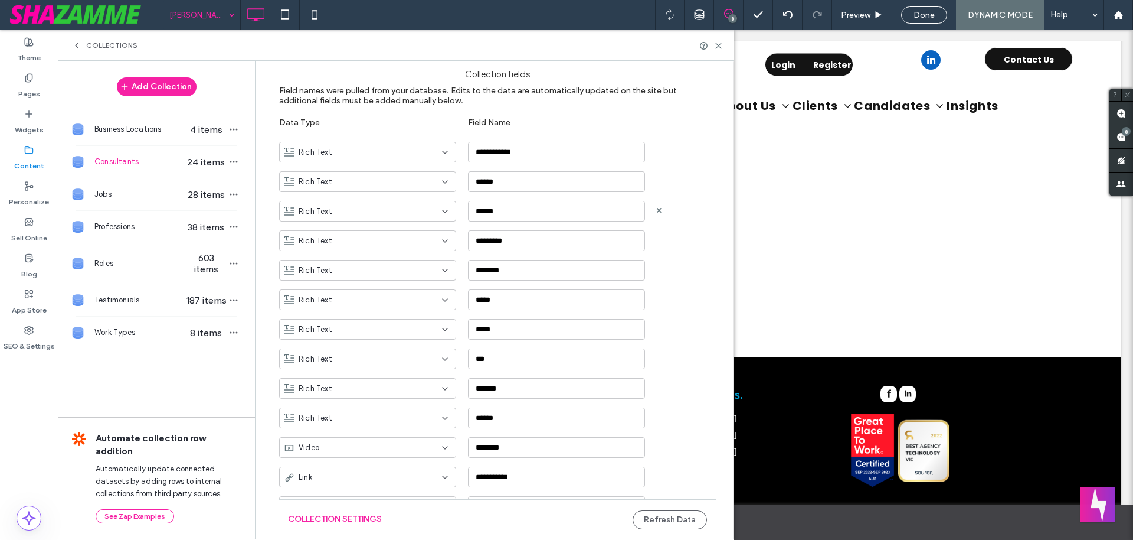
scroll to position [937, 0]
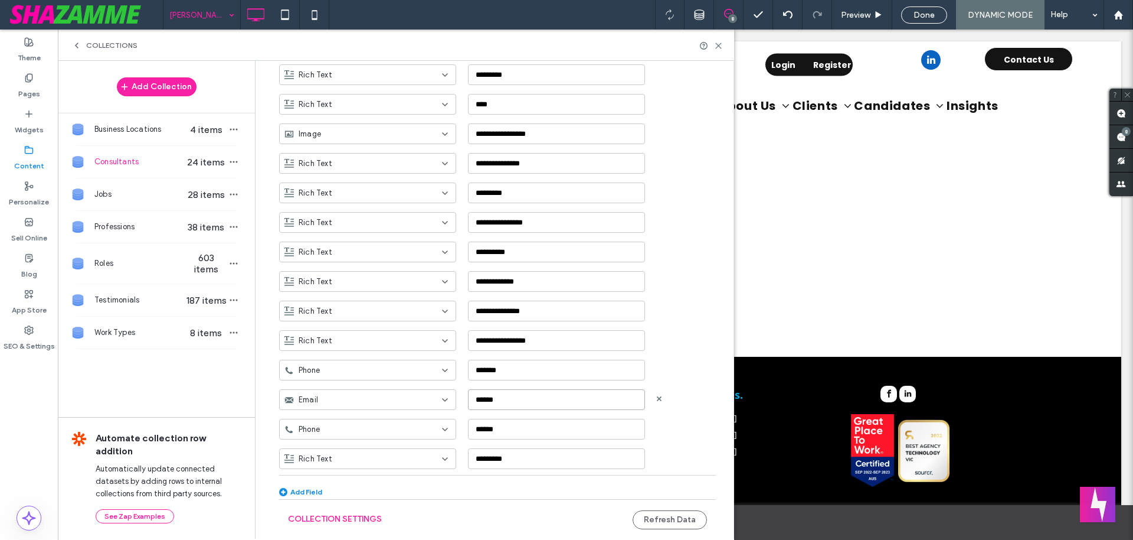
click at [473, 366] on input "******" at bounding box center [556, 399] width 177 height 21
click at [480, 366] on input "******" at bounding box center [556, 399] width 177 height 21
drag, startPoint x: 488, startPoint y: 400, endPoint x: 532, endPoint y: 405, distance: 44.6
click at [489, 366] on input "******" at bounding box center [556, 399] width 177 height 21
type input "******"
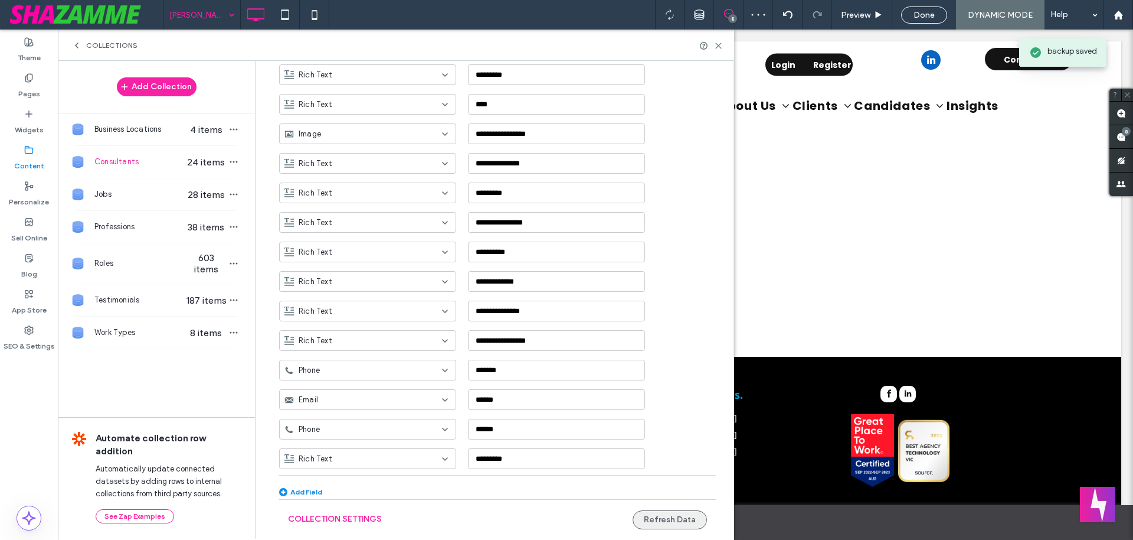
click at [691, 366] on button "Refresh Data" at bounding box center [670, 519] width 74 height 19
click at [718, 42] on icon at bounding box center [718, 45] width 9 height 9
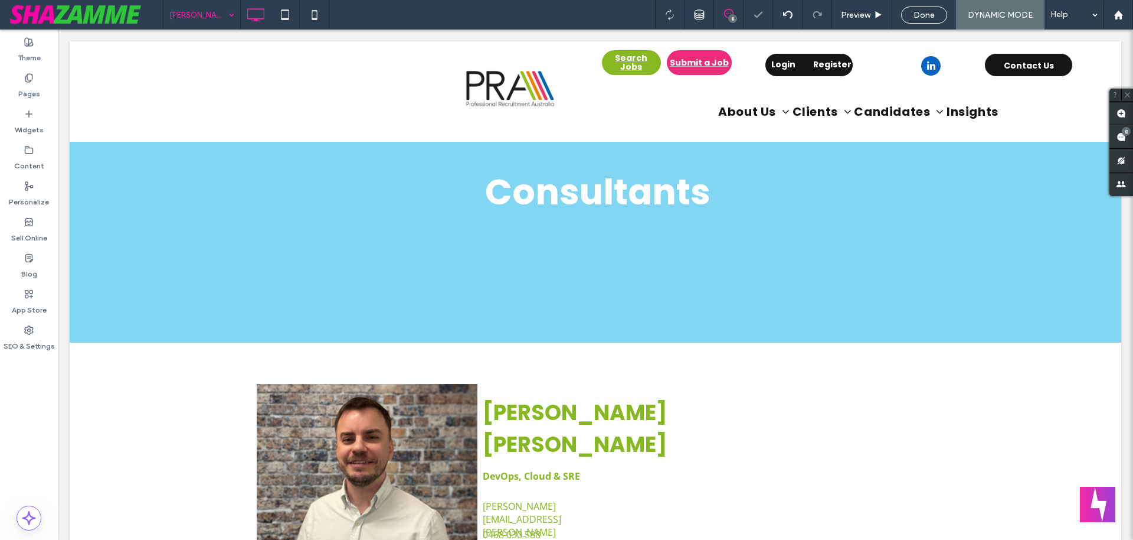
scroll to position [181, 0]
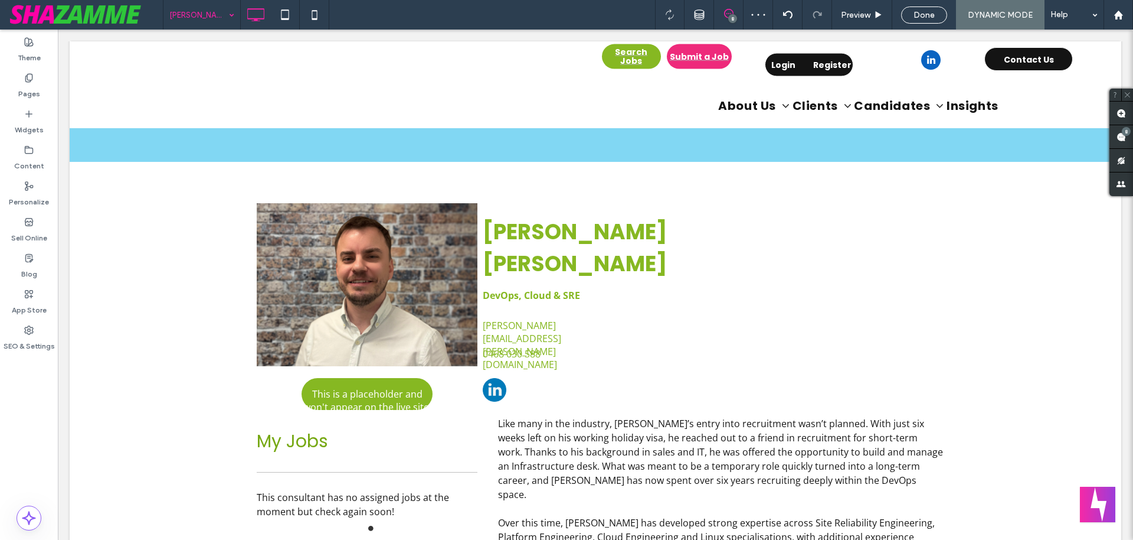
click at [195, 18] on input at bounding box center [198, 15] width 59 height 30
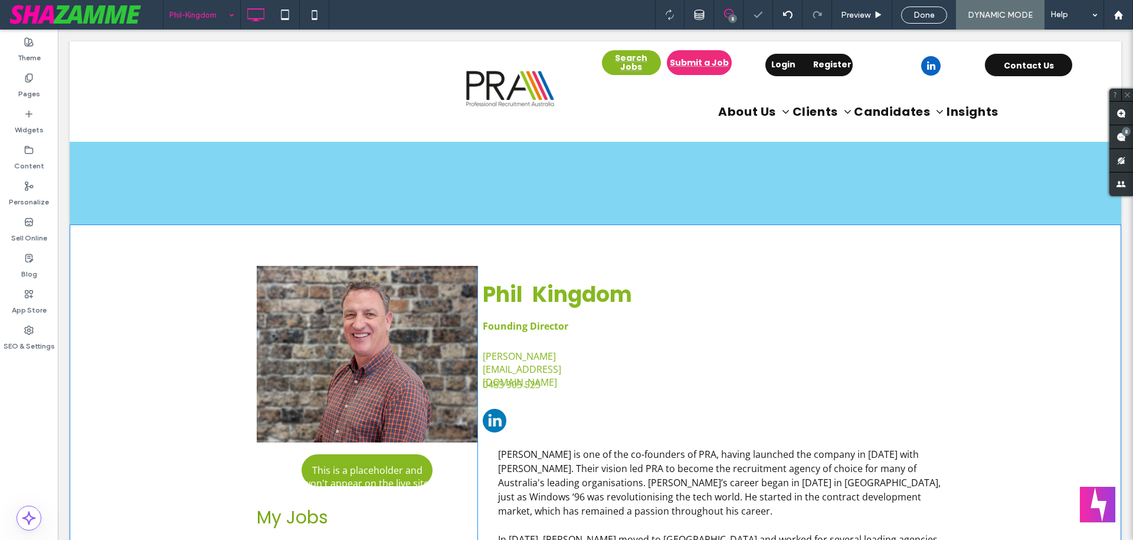
scroll to position [120, 0]
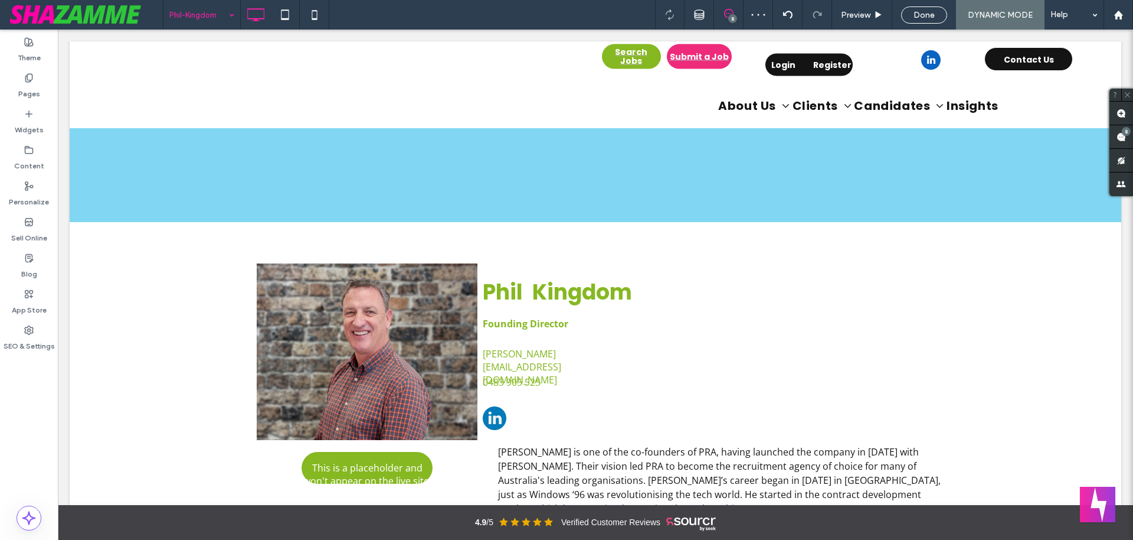
click at [209, 18] on input at bounding box center [198, 15] width 59 height 30
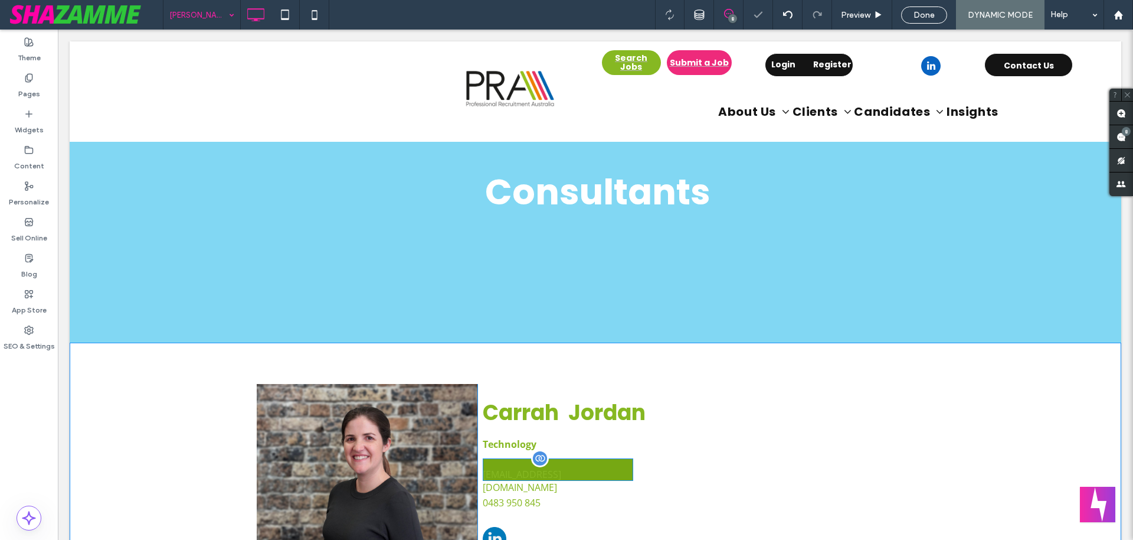
scroll to position [0, 0]
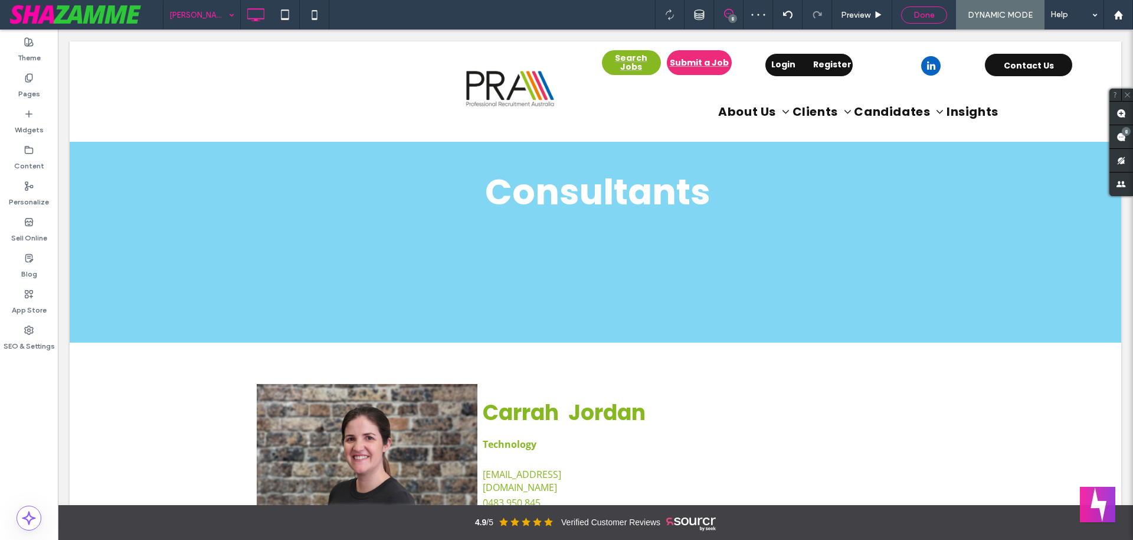
click at [725, 15] on div "Done" at bounding box center [924, 15] width 45 height 10
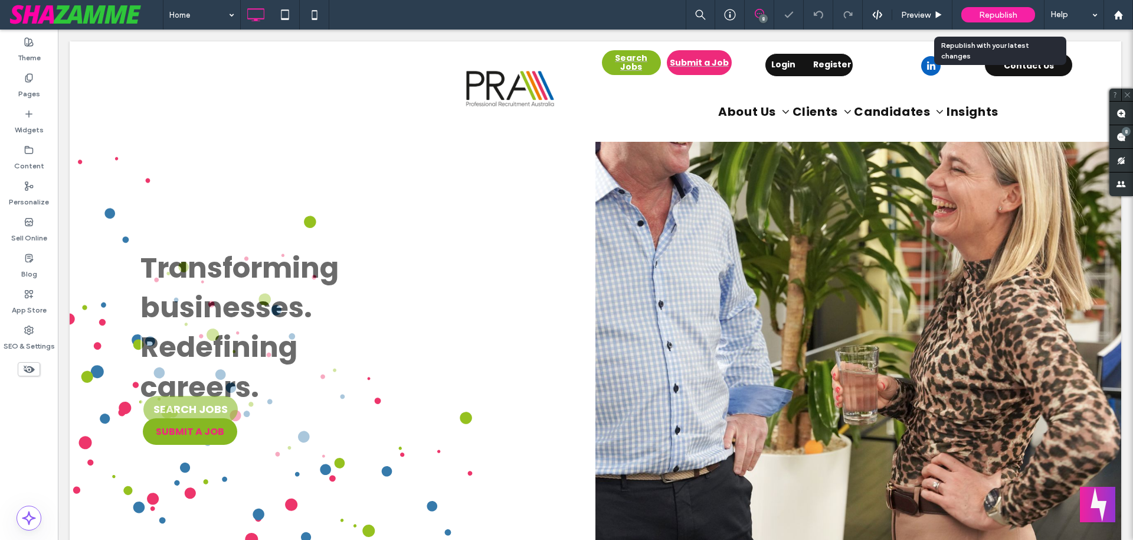
click at [725, 15] on span "Republish" at bounding box center [998, 15] width 38 height 10
